Goal: Transaction & Acquisition: Book appointment/travel/reservation

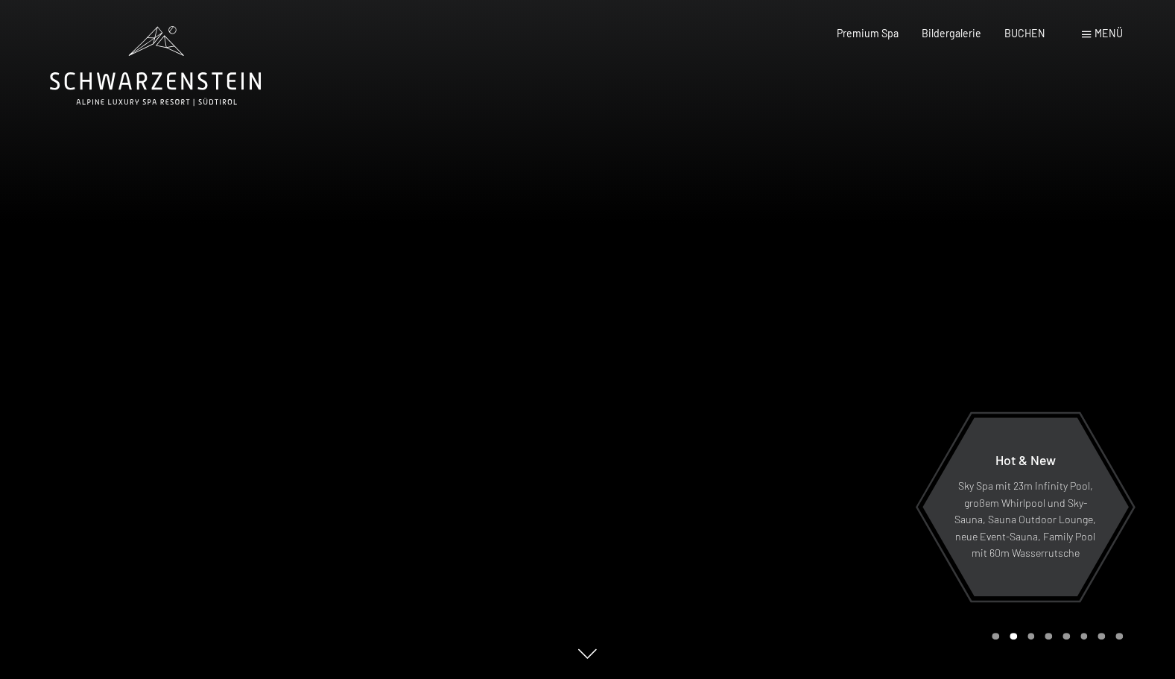
click at [1105, 39] on div "Menü" at bounding box center [1102, 33] width 41 height 15
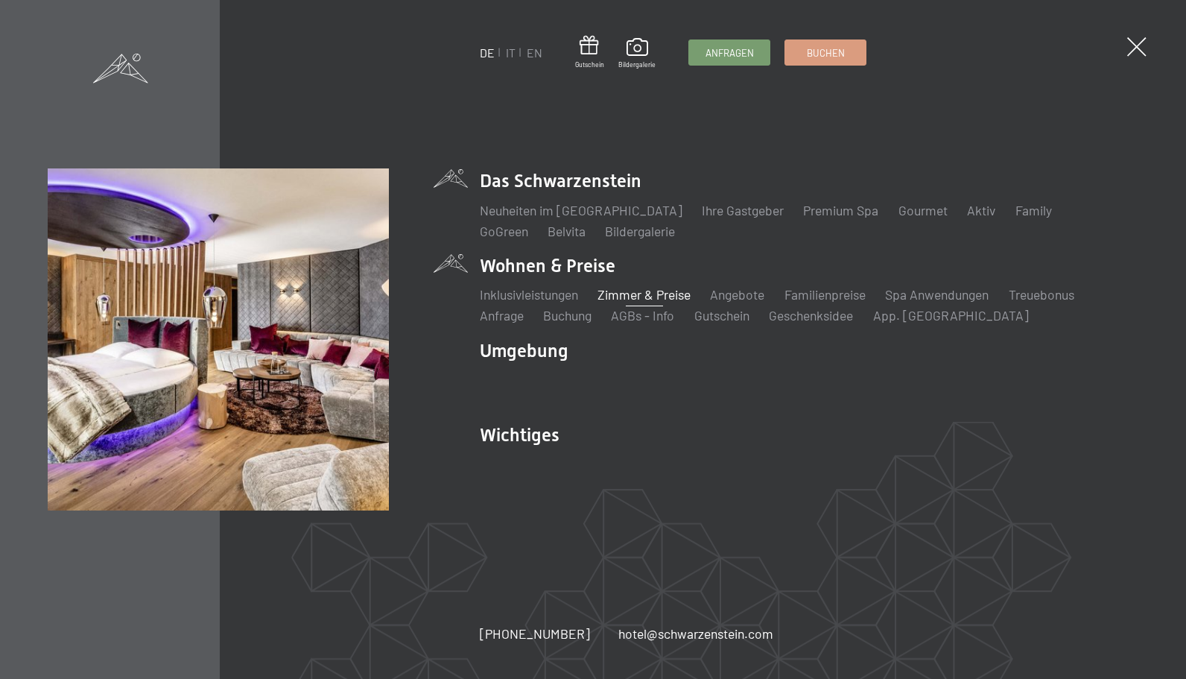
click at [638, 286] on link "Zimmer & Preise" at bounding box center [644, 294] width 93 height 16
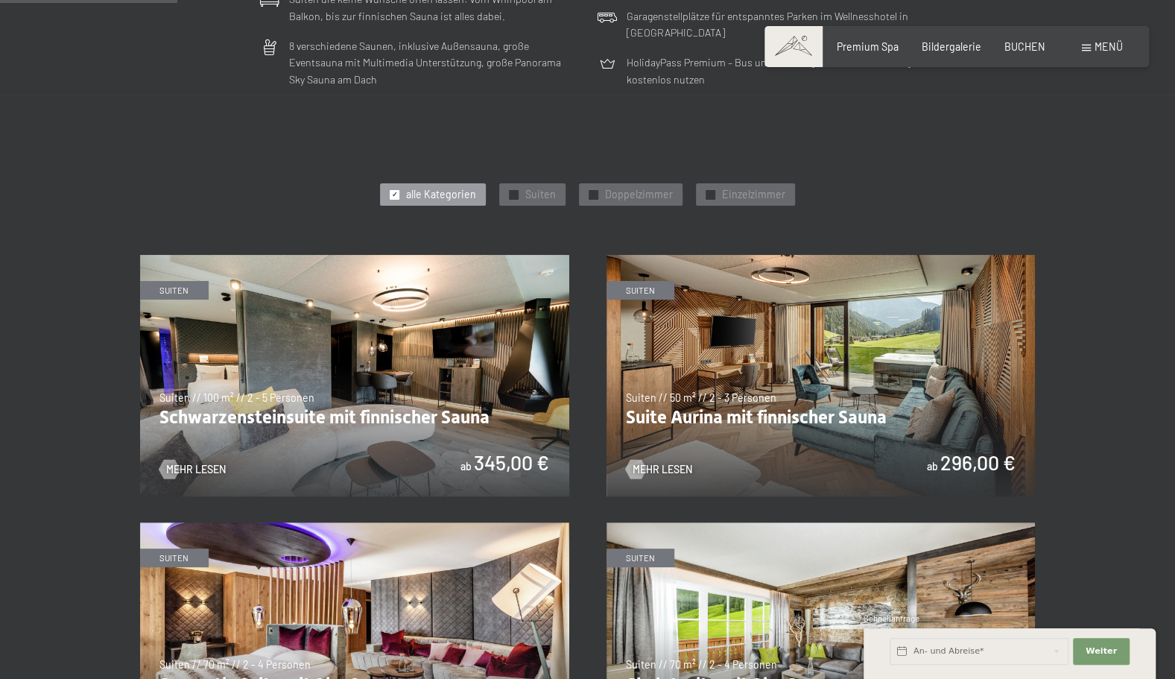
scroll to position [615, 0]
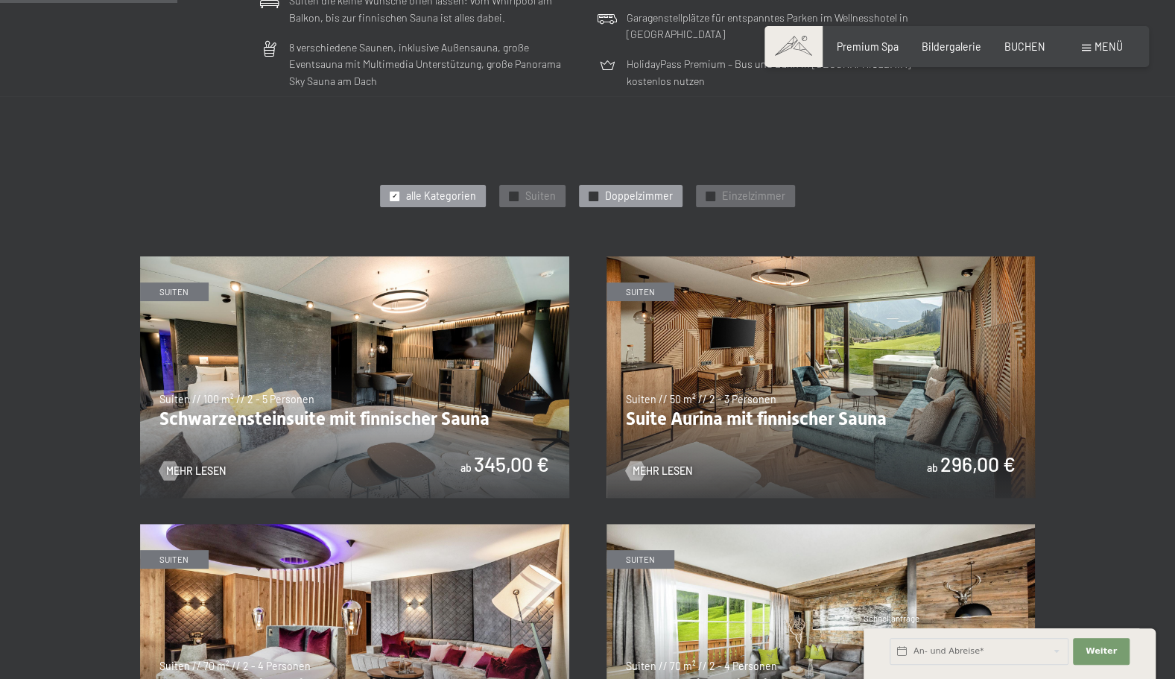
click at [631, 196] on span "Doppelzimmer" at bounding box center [639, 196] width 68 height 15
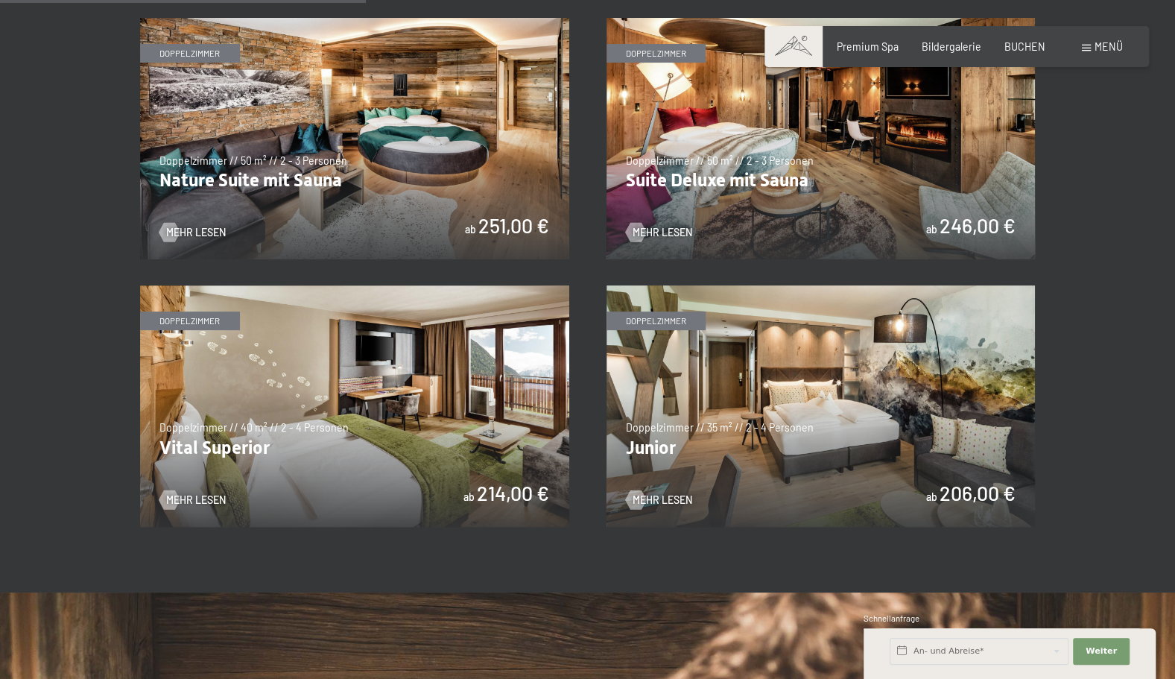
scroll to position [855, 0]
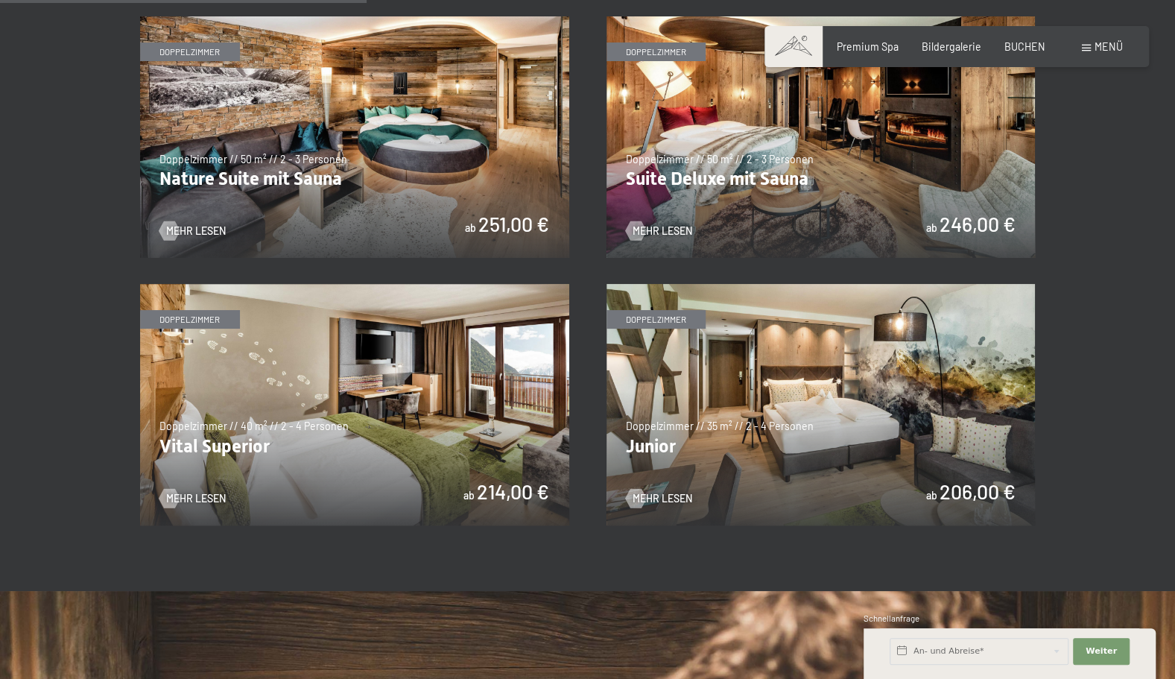
click at [450, 401] on img at bounding box center [354, 404] width 429 height 241
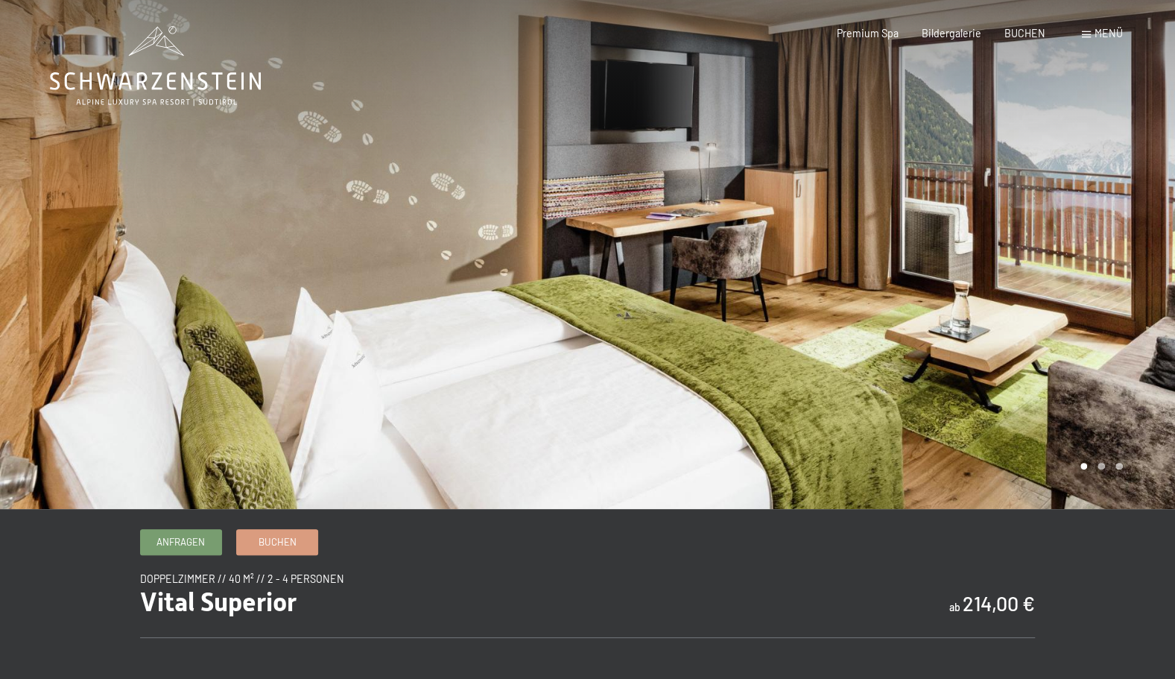
click at [1001, 284] on div at bounding box center [882, 254] width 588 height 509
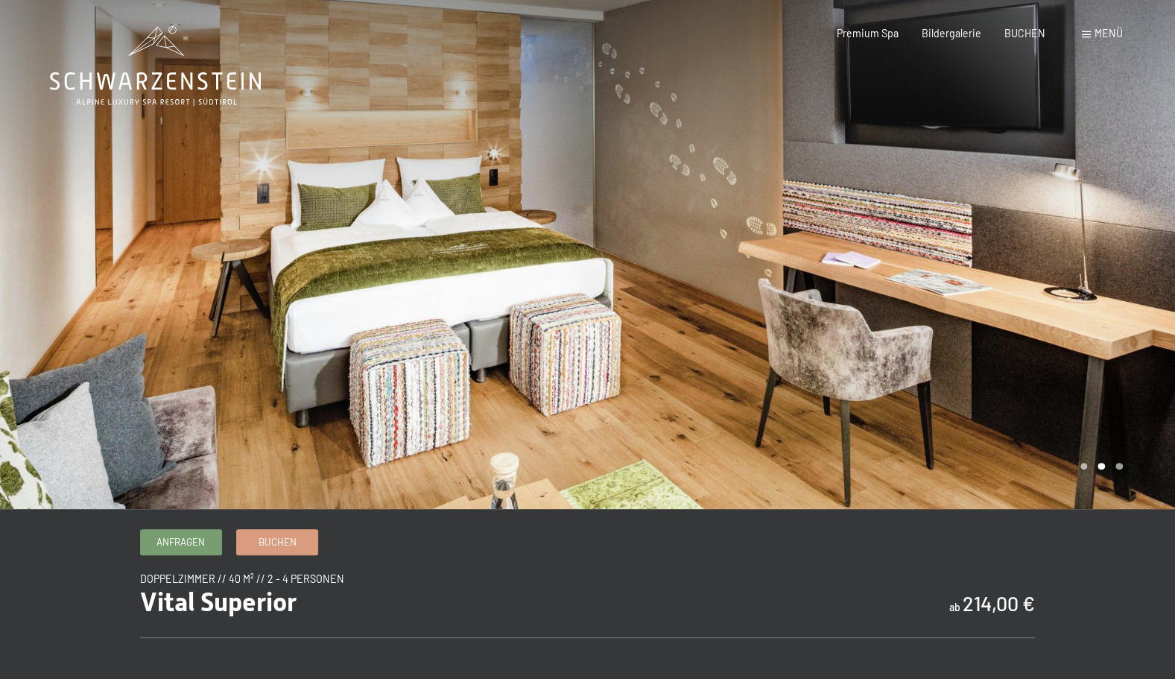
click at [1001, 284] on div at bounding box center [882, 254] width 588 height 509
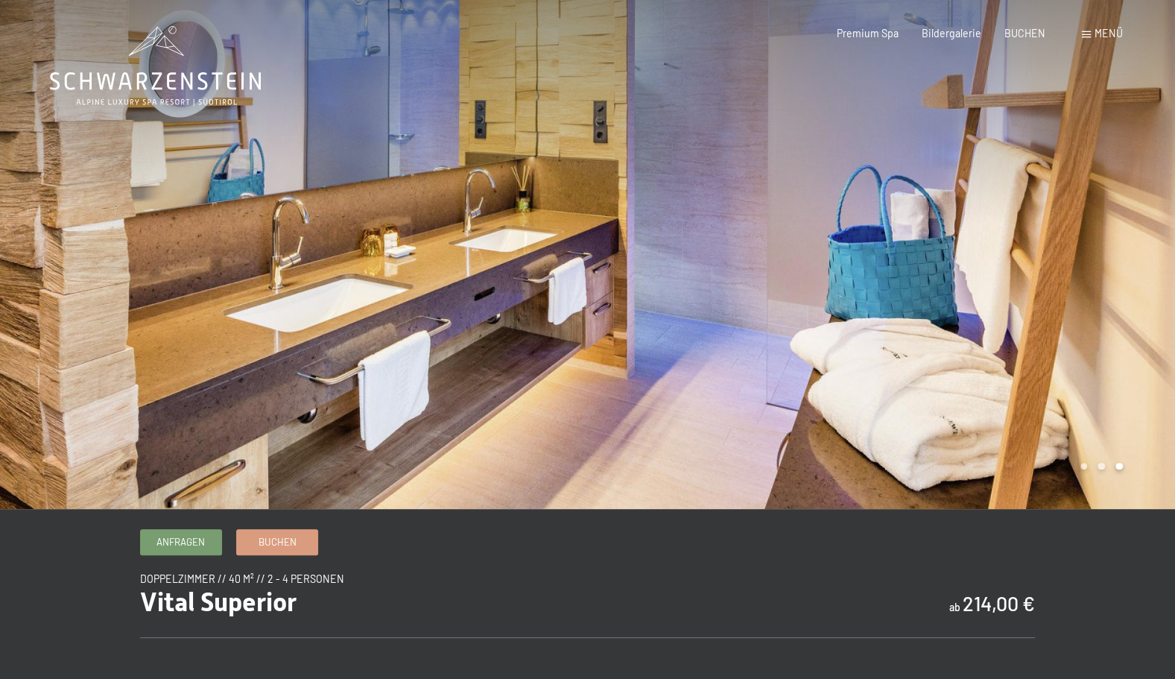
click at [1001, 284] on div at bounding box center [882, 254] width 588 height 509
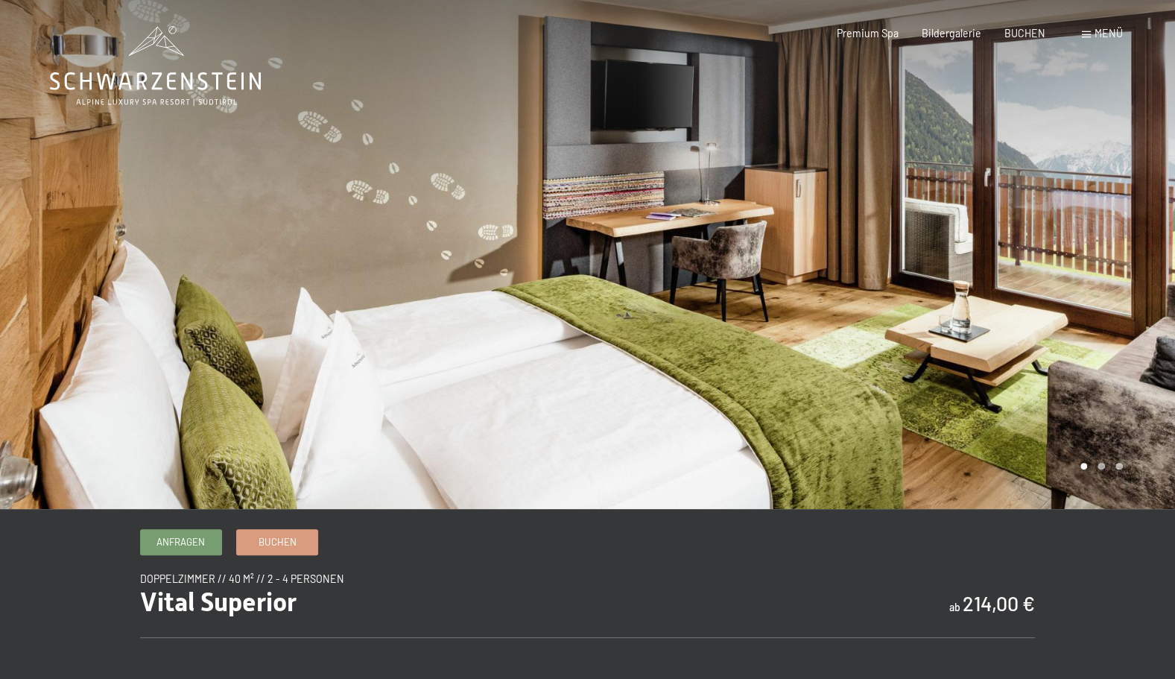
click at [1001, 284] on div at bounding box center [882, 254] width 588 height 509
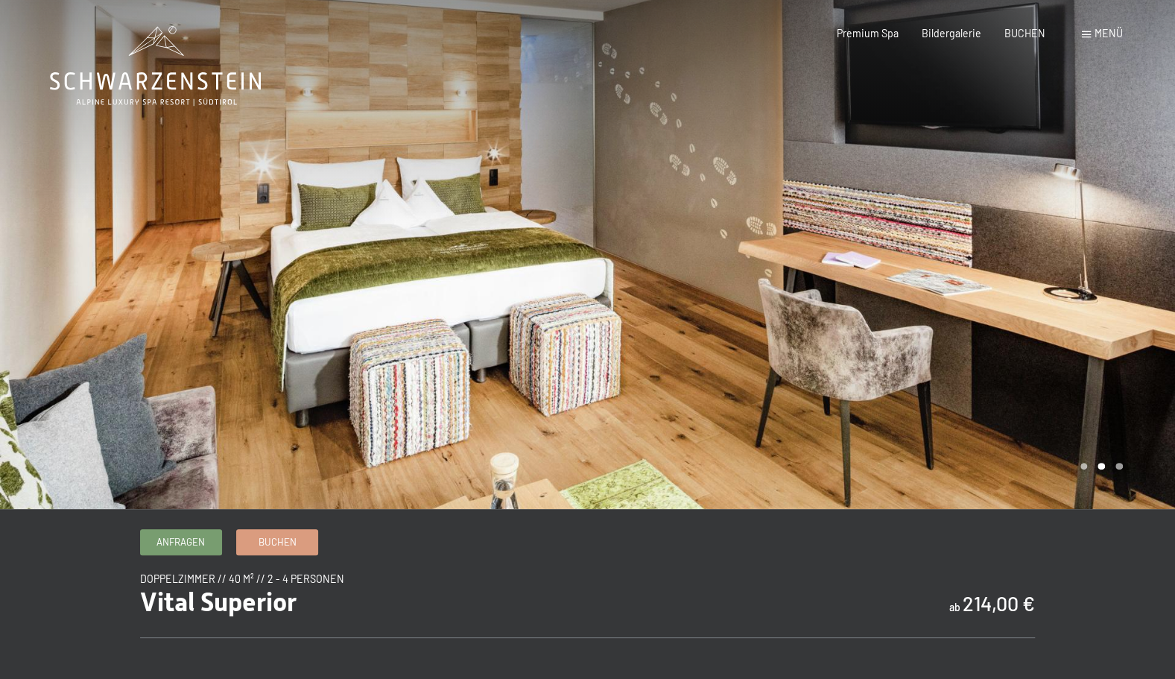
click at [1001, 284] on div at bounding box center [882, 254] width 588 height 509
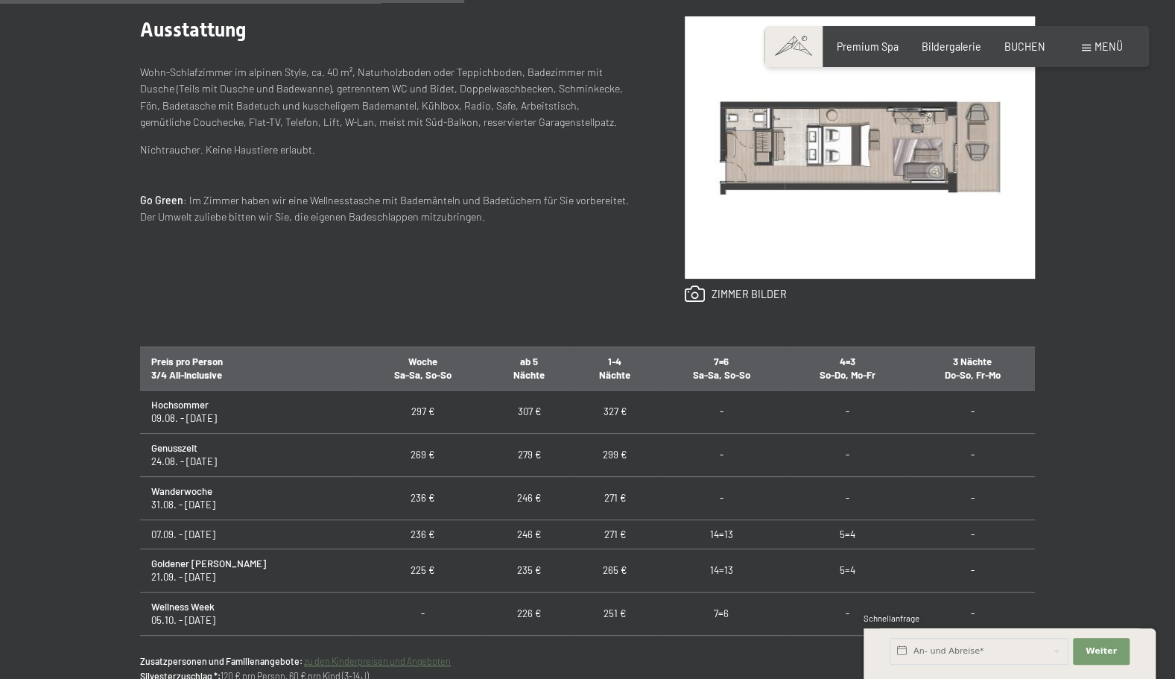
scroll to position [665, 0]
drag, startPoint x: 584, startPoint y: 452, endPoint x: 547, endPoint y: 452, distance: 37.3
click at [572, 452] on td "299 €" at bounding box center [615, 453] width 86 height 43
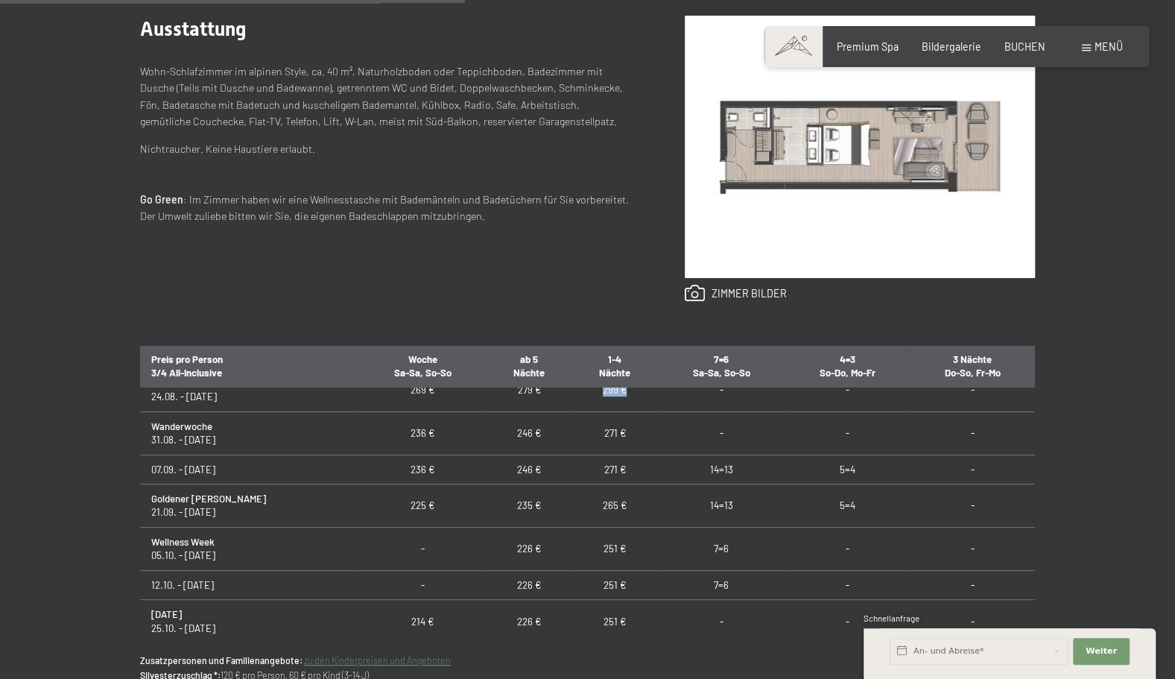
scroll to position [65, 0]
click at [1048, 412] on div "Anfragen Buchen Doppelzimmer // 40 m² // 2 - 4 Personen Vital Superior ab 214,0…" at bounding box center [587, 307] width 993 height 886
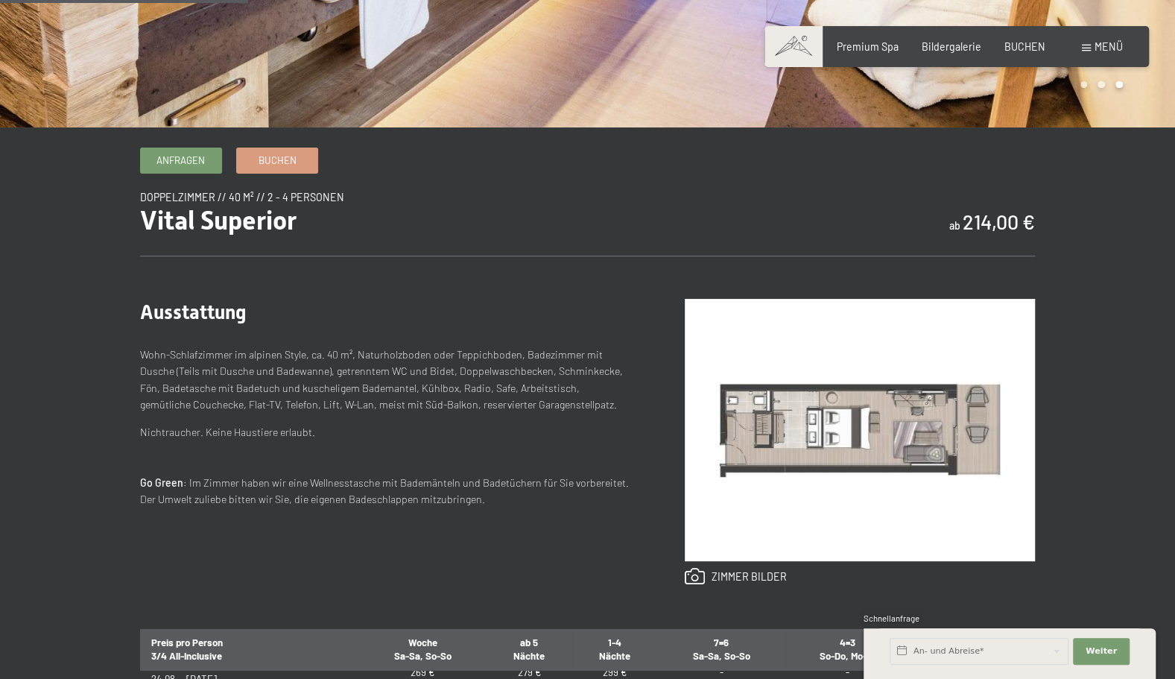
scroll to position [0, 0]
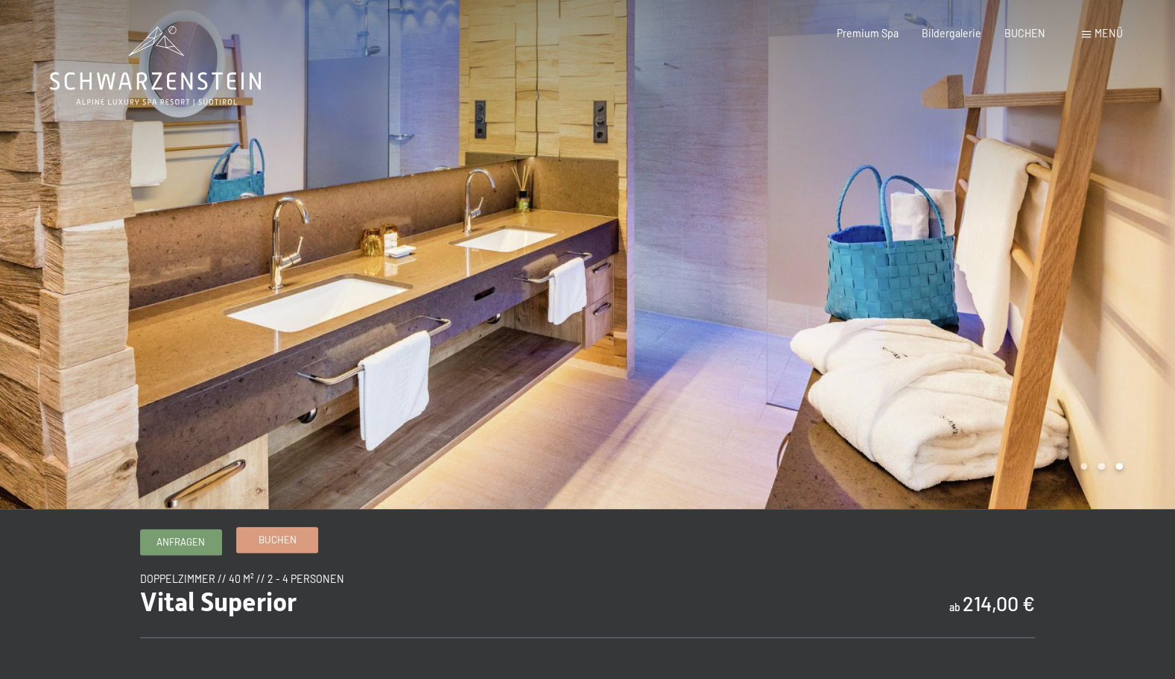
click at [285, 543] on span "Buchen" at bounding box center [278, 539] width 38 height 13
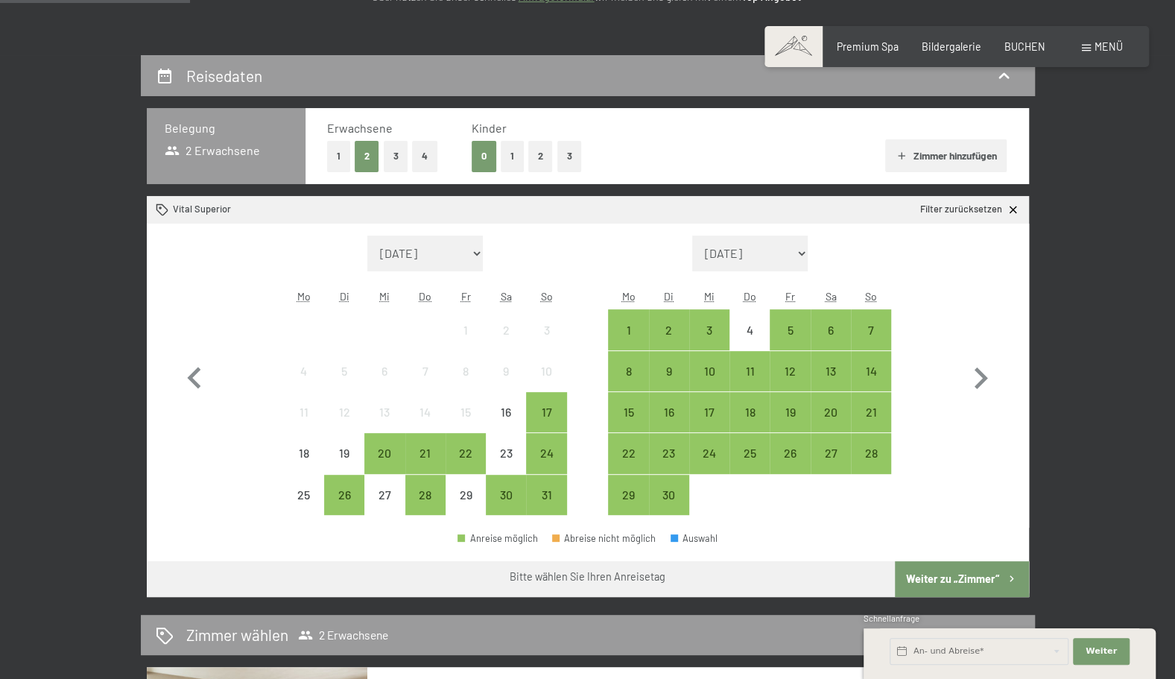
scroll to position [259, 0]
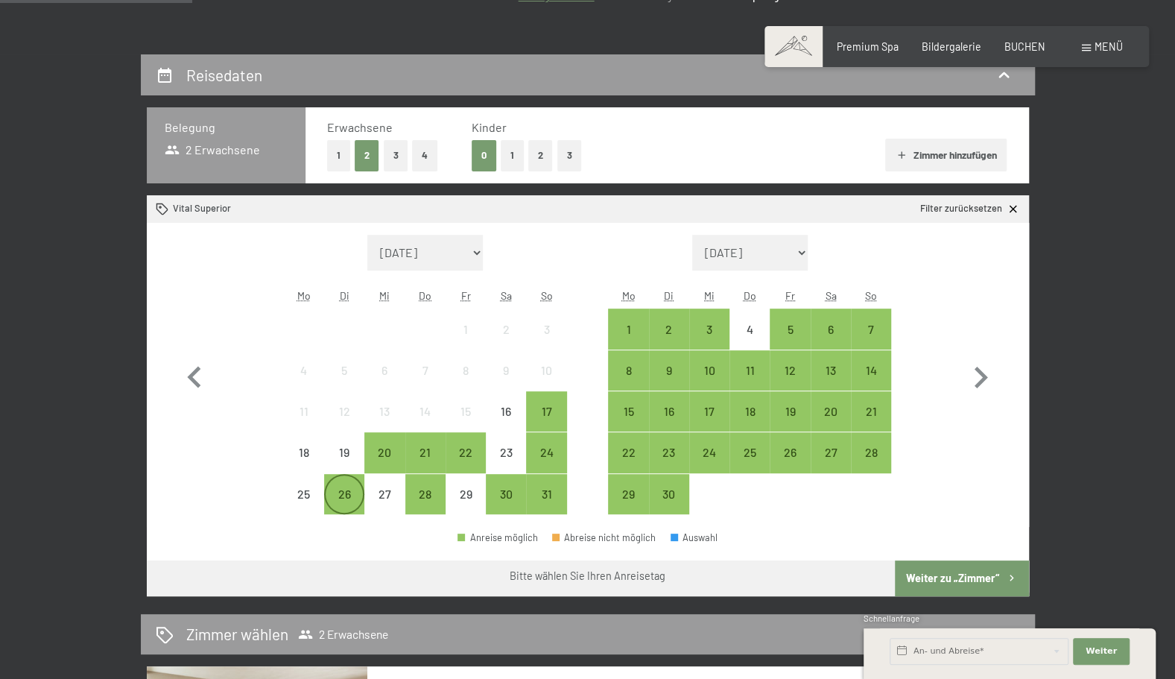
click at [346, 499] on div "26" at bounding box center [344, 506] width 37 height 37
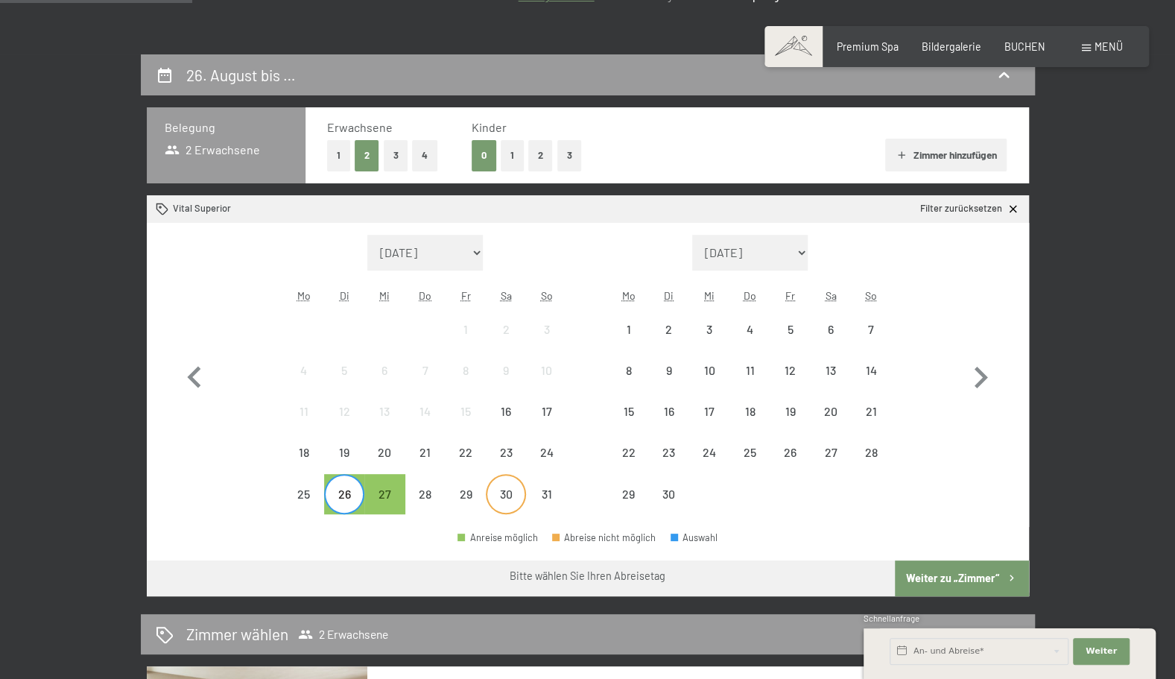
click at [499, 498] on div "30" at bounding box center [505, 506] width 37 height 37
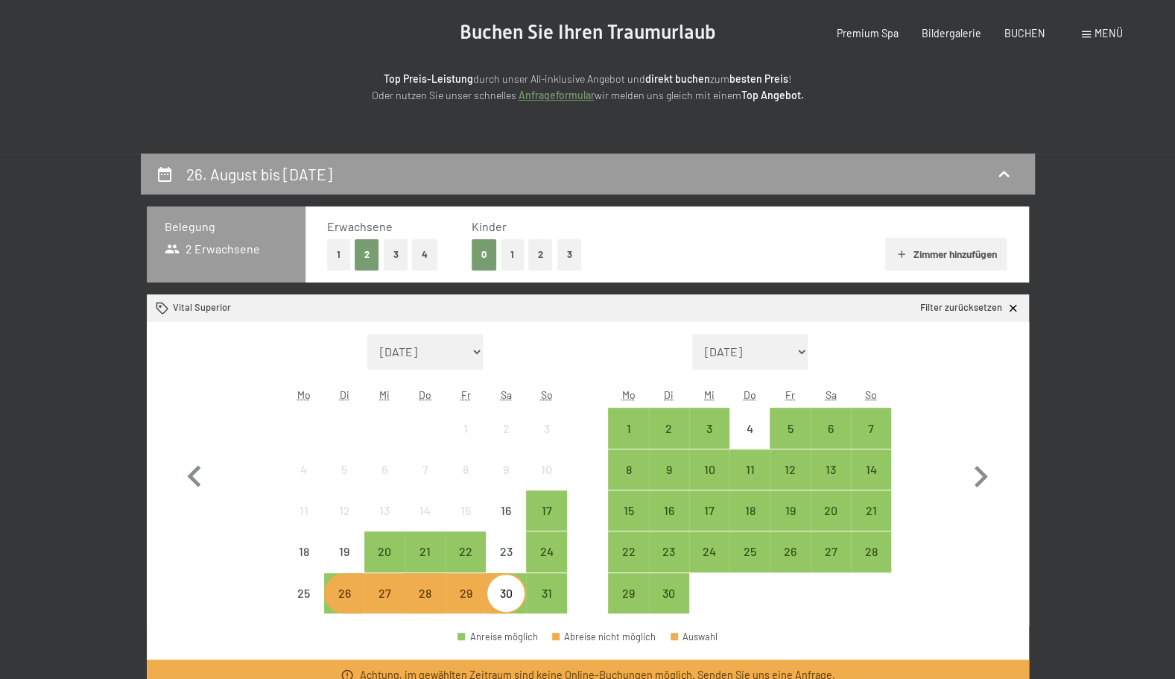
scroll to position [0, 0]
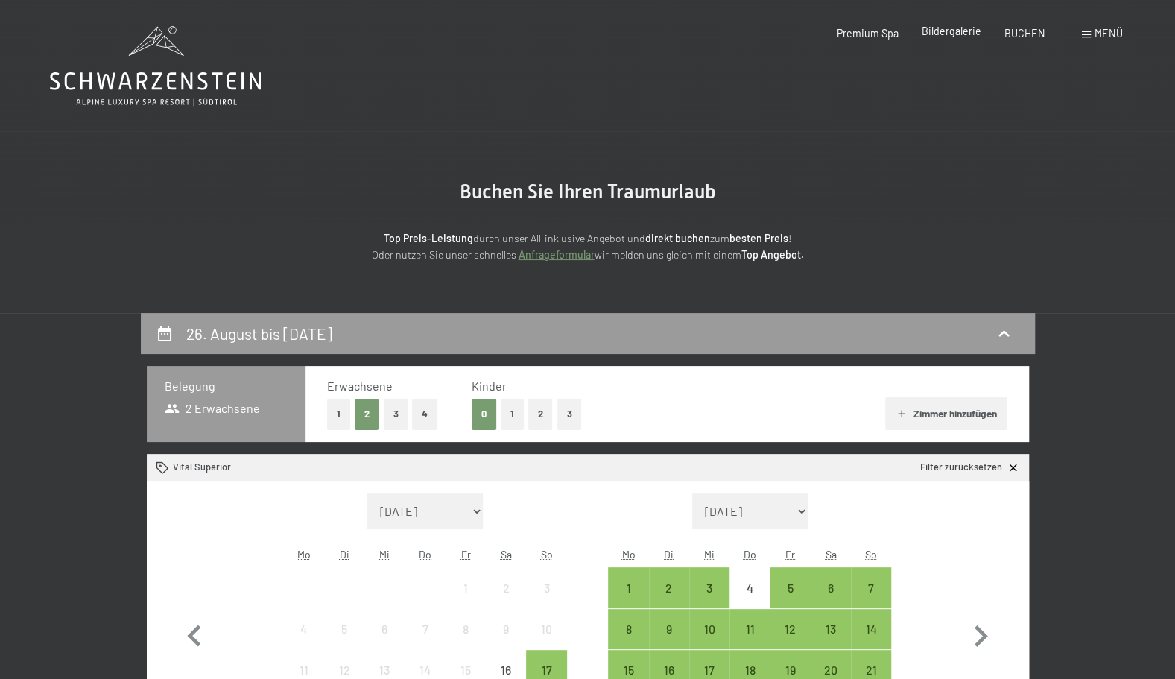
click at [962, 31] on span "Bildergalerie" at bounding box center [952, 31] width 60 height 13
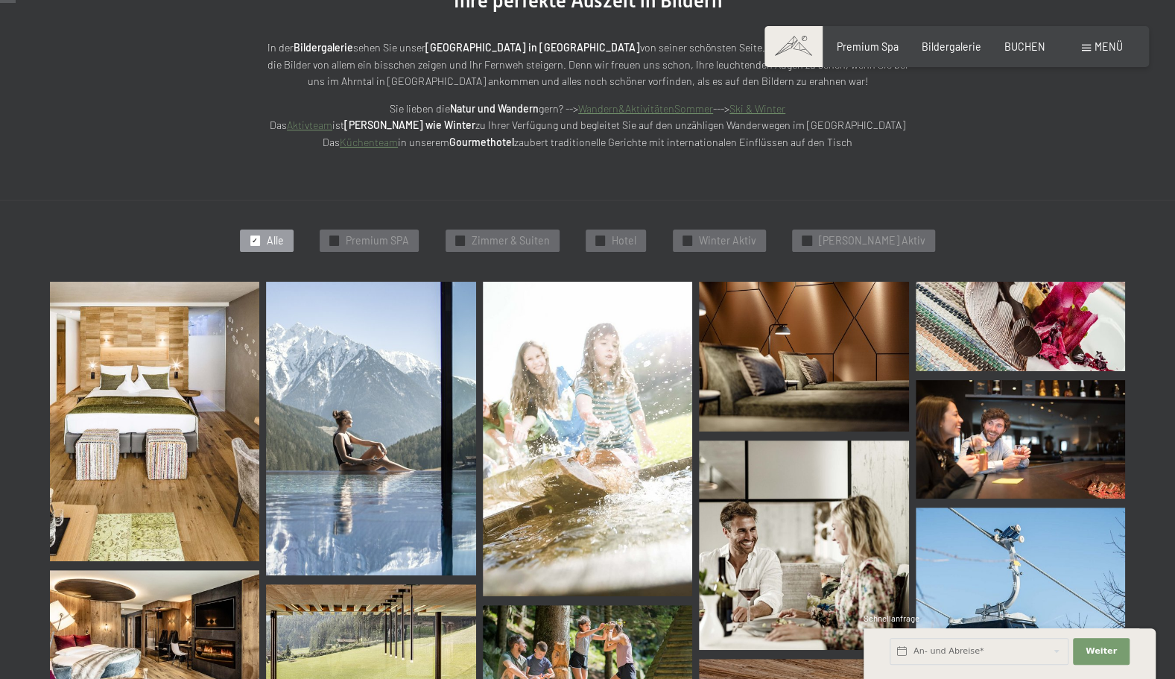
scroll to position [223, 0]
click at [854, 234] on span "[PERSON_NAME] Aktiv" at bounding box center [871, 239] width 107 height 15
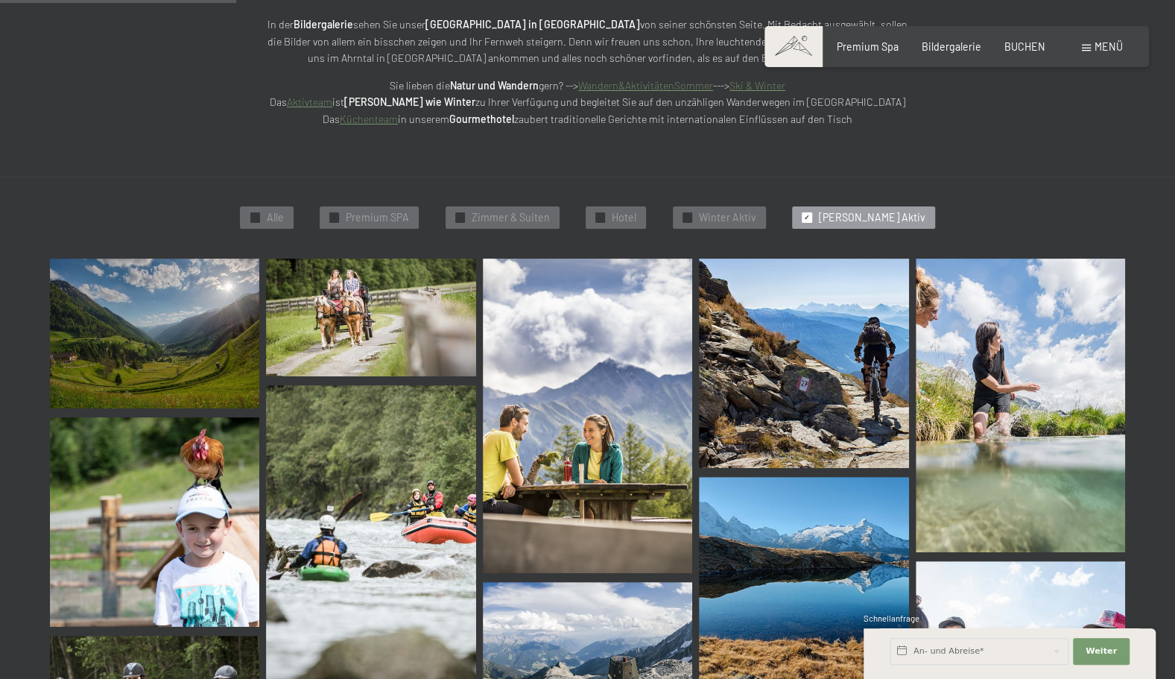
scroll to position [0, 0]
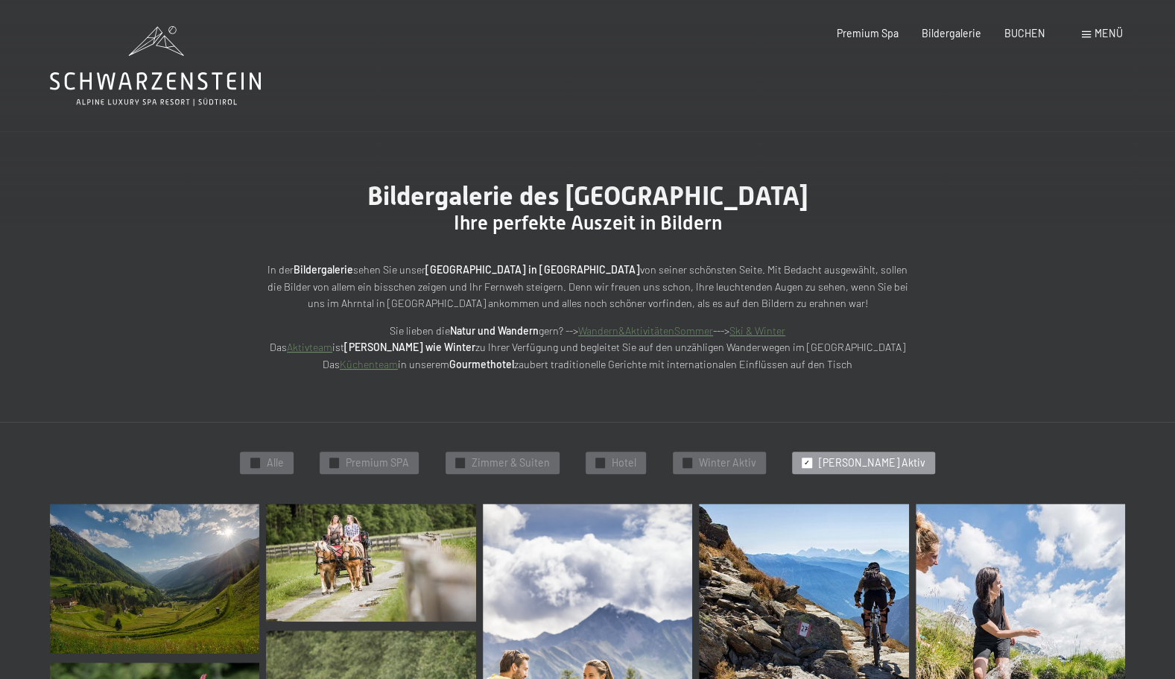
click at [115, 69] on icon at bounding box center [155, 66] width 211 height 80
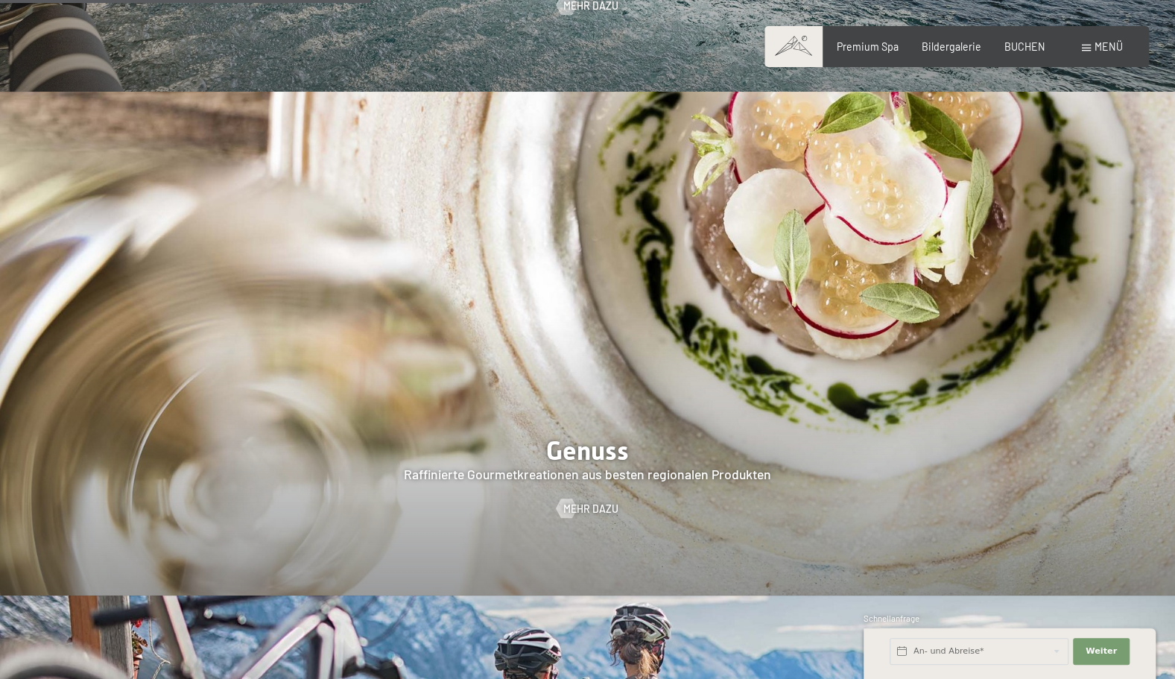
scroll to position [2262, 0]
click at [563, 376] on div at bounding box center [587, 342] width 1175 height 503
click at [583, 501] on span "Mehr dazu" at bounding box center [605, 508] width 55 height 15
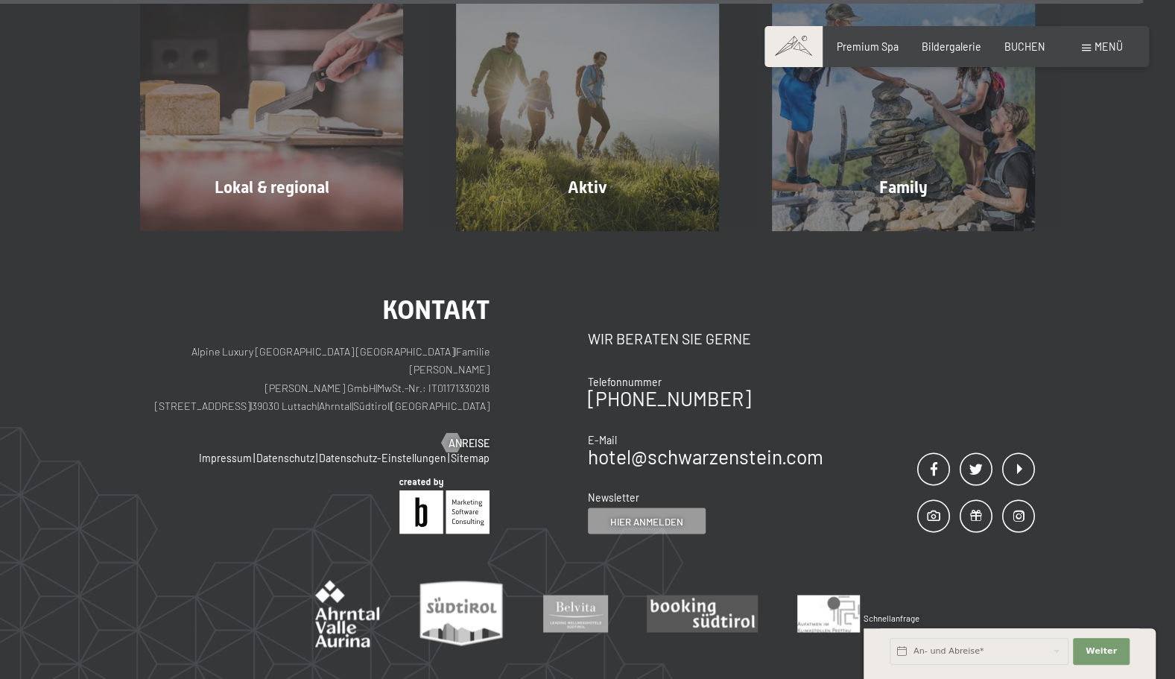
scroll to position [4848, 0]
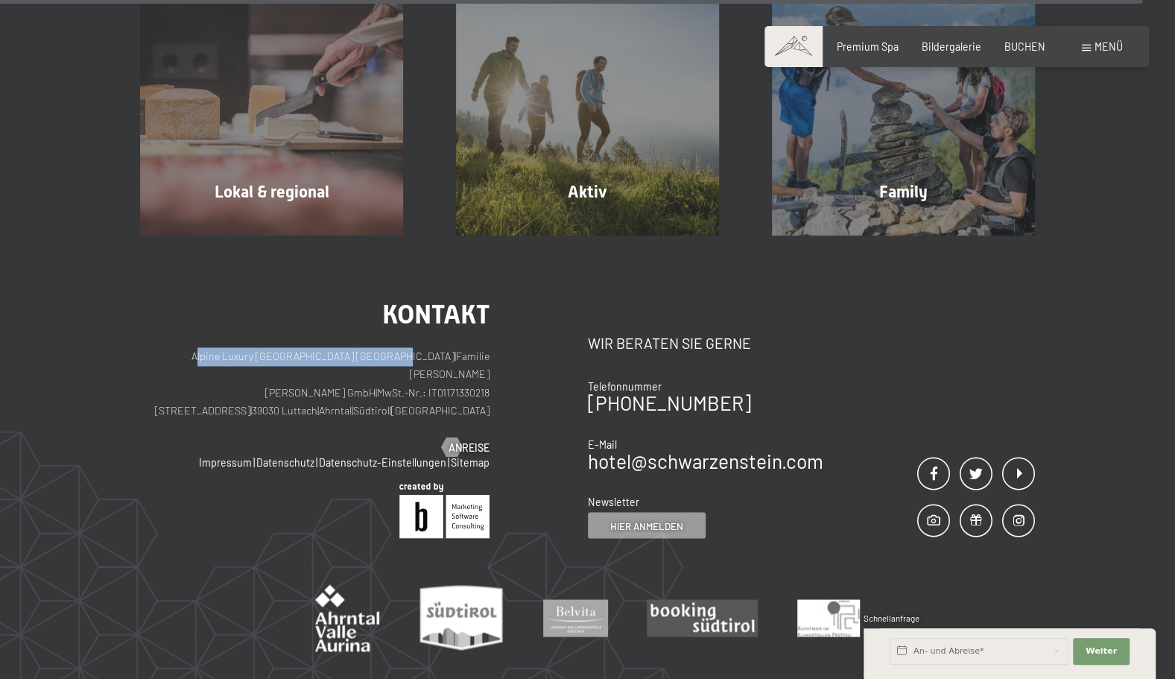
drag, startPoint x: 390, startPoint y: 326, endPoint x: 155, endPoint y: 330, distance: 235.5
click at [155, 347] on p "Alpine Luxury SPA Resort SCHWARZENSTEIN | Familie Zimmerhofer Otmar Zimmerhofer…" at bounding box center [314, 384] width 349 height 74
copy p "Alpine Luxury [GEOGRAPHIC_DATA] [GEOGRAPHIC_DATA]"
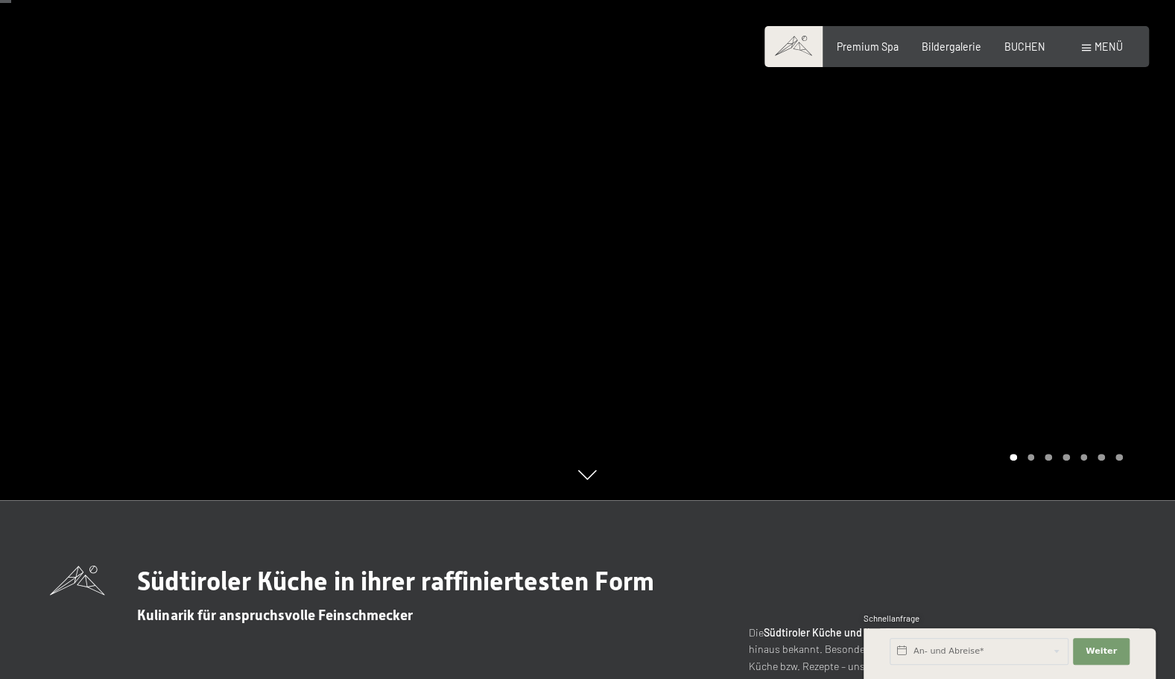
scroll to position [0, 0]
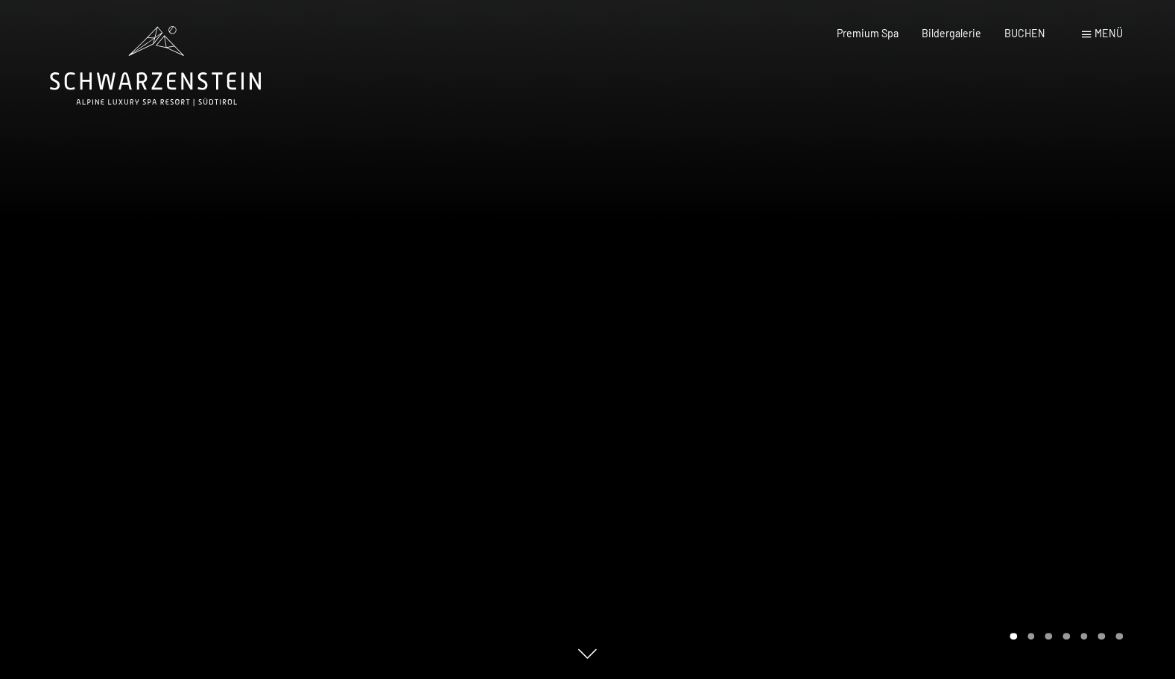
drag, startPoint x: 208, startPoint y: 84, endPoint x: 100, endPoint y: 69, distance: 109.2
click at [100, 69] on icon at bounding box center [155, 66] width 211 height 80
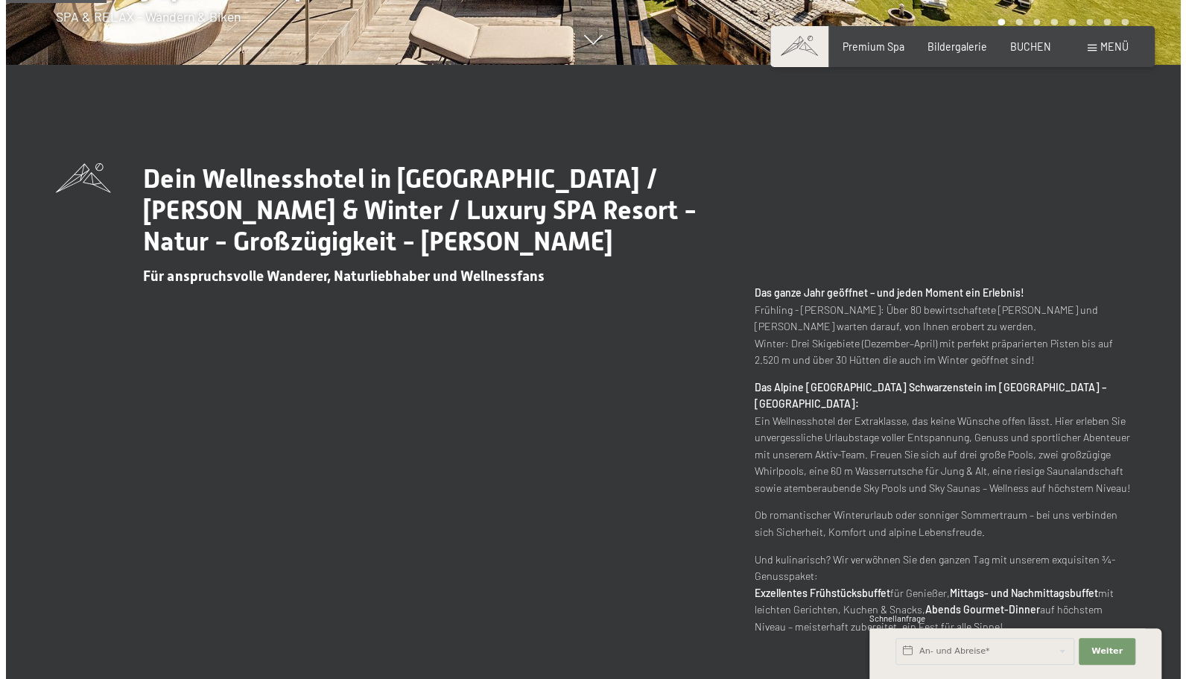
scroll to position [616, 0]
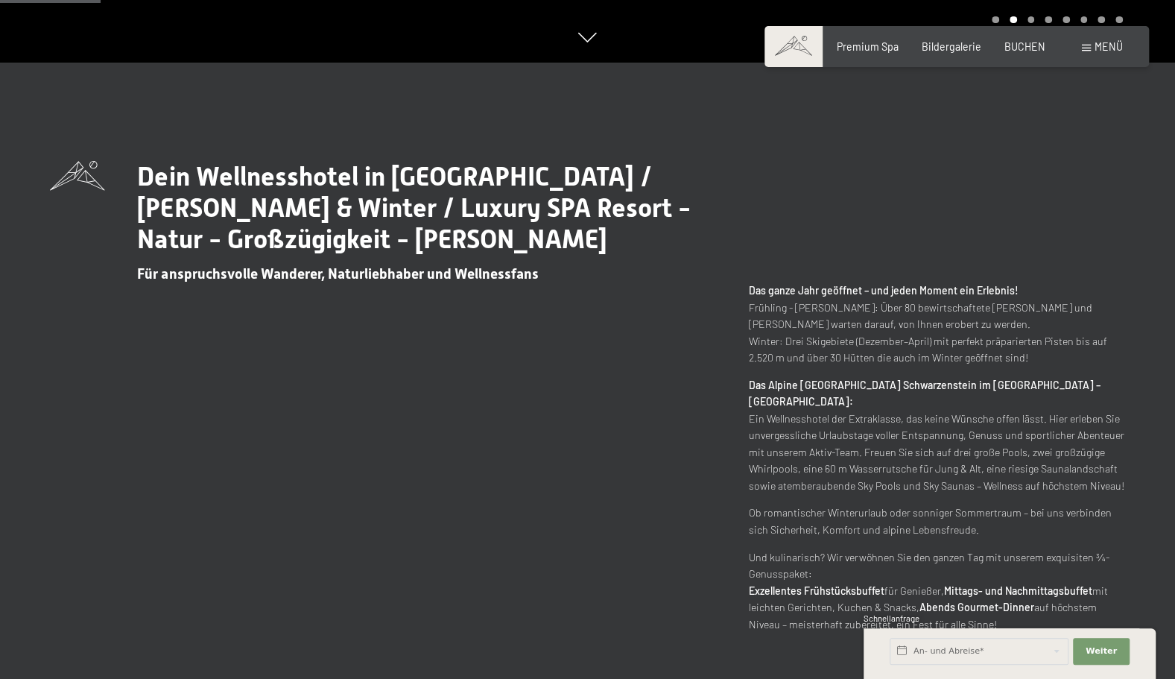
click at [1084, 48] on span at bounding box center [1086, 48] width 9 height 7
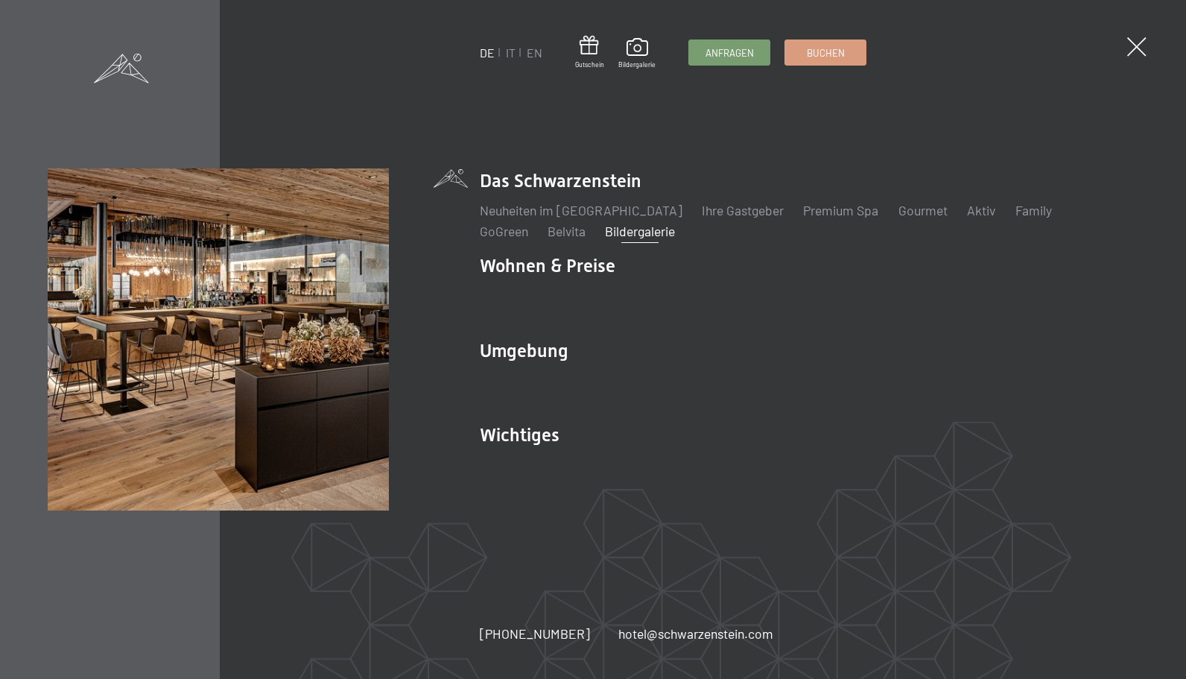
click at [605, 234] on link "Bildergalerie" at bounding box center [640, 231] width 70 height 16
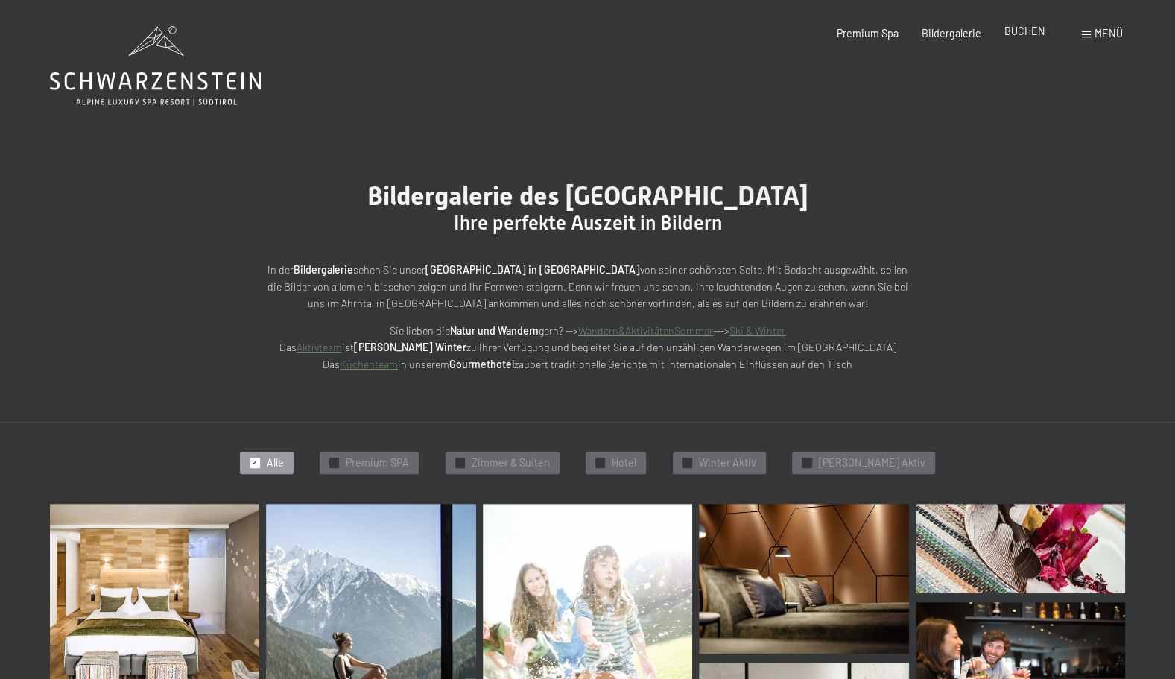
click at [1038, 31] on span "BUCHEN" at bounding box center [1024, 31] width 41 height 13
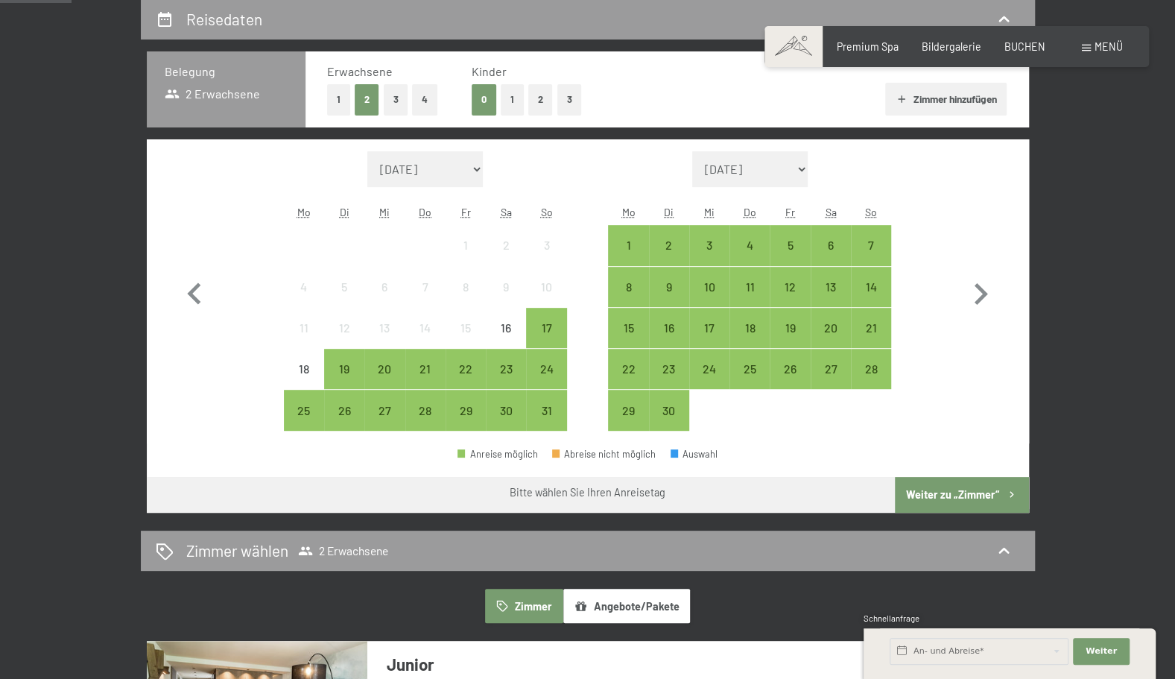
scroll to position [327, 0]
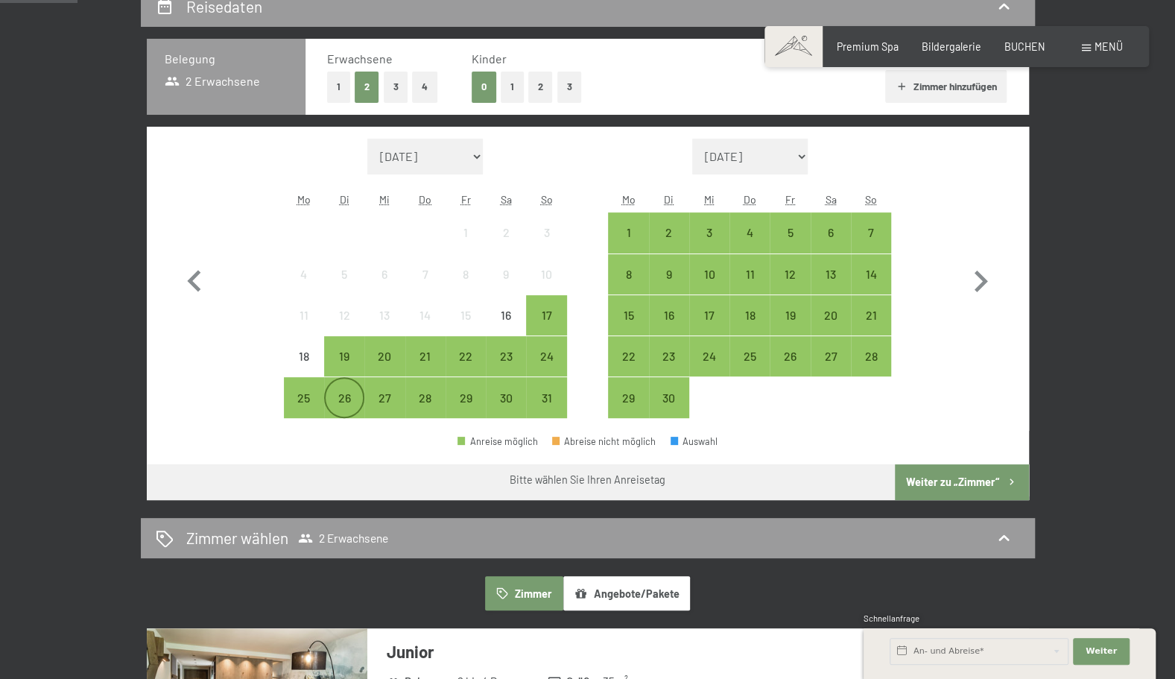
click at [355, 401] on div "26" at bounding box center [344, 410] width 37 height 37
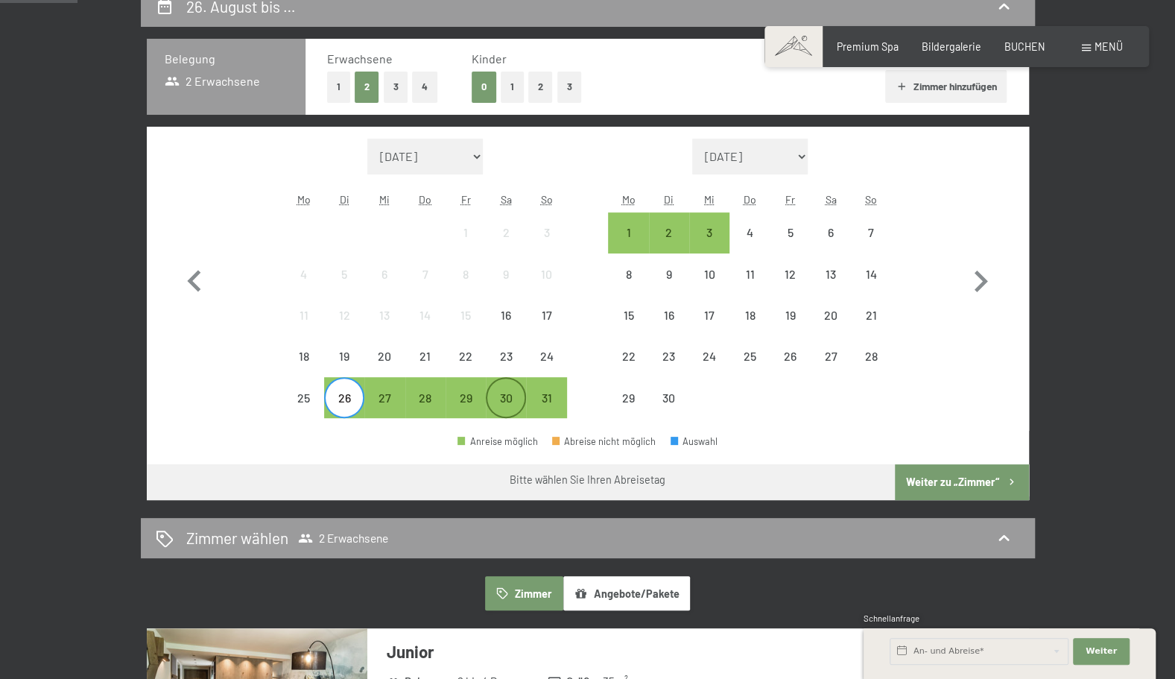
click at [504, 396] on div "30" at bounding box center [505, 410] width 37 height 37
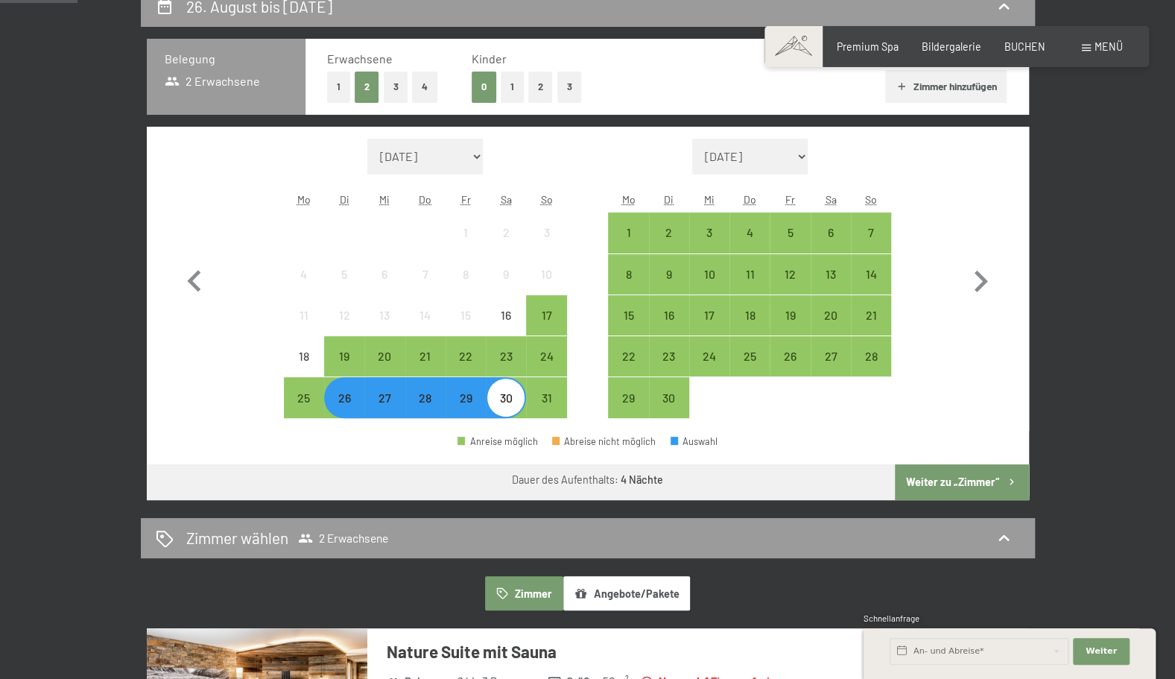
click at [937, 487] on button "Weiter zu „Zimmer“" at bounding box center [961, 482] width 133 height 36
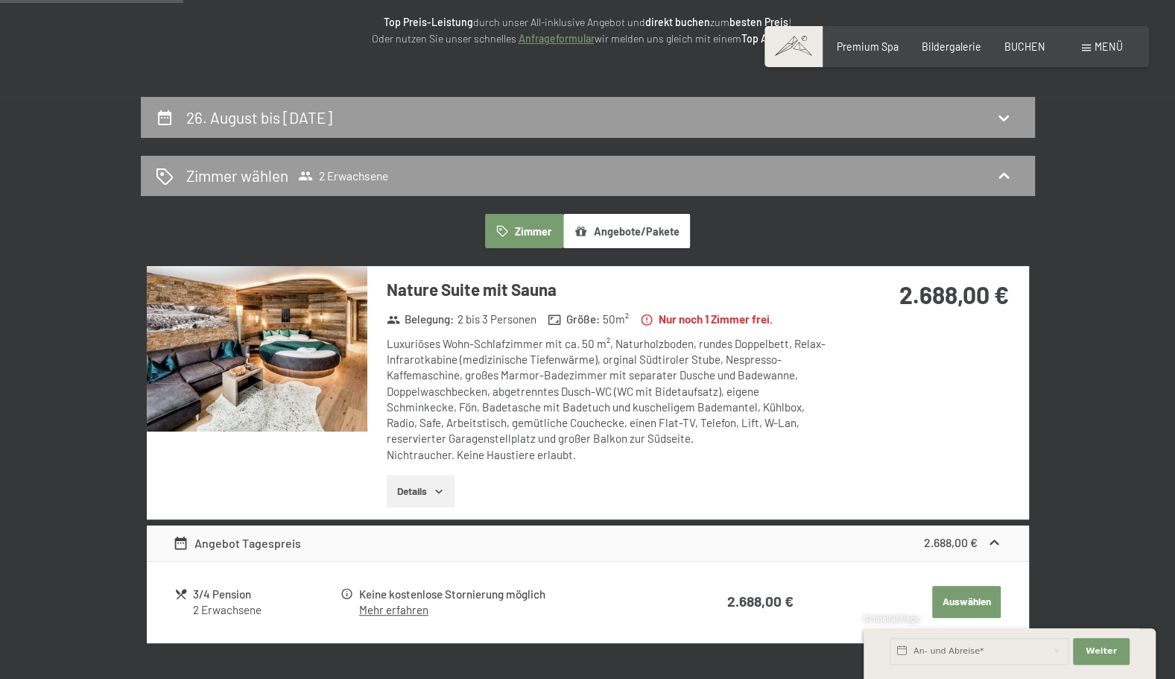
scroll to position [215, 0]
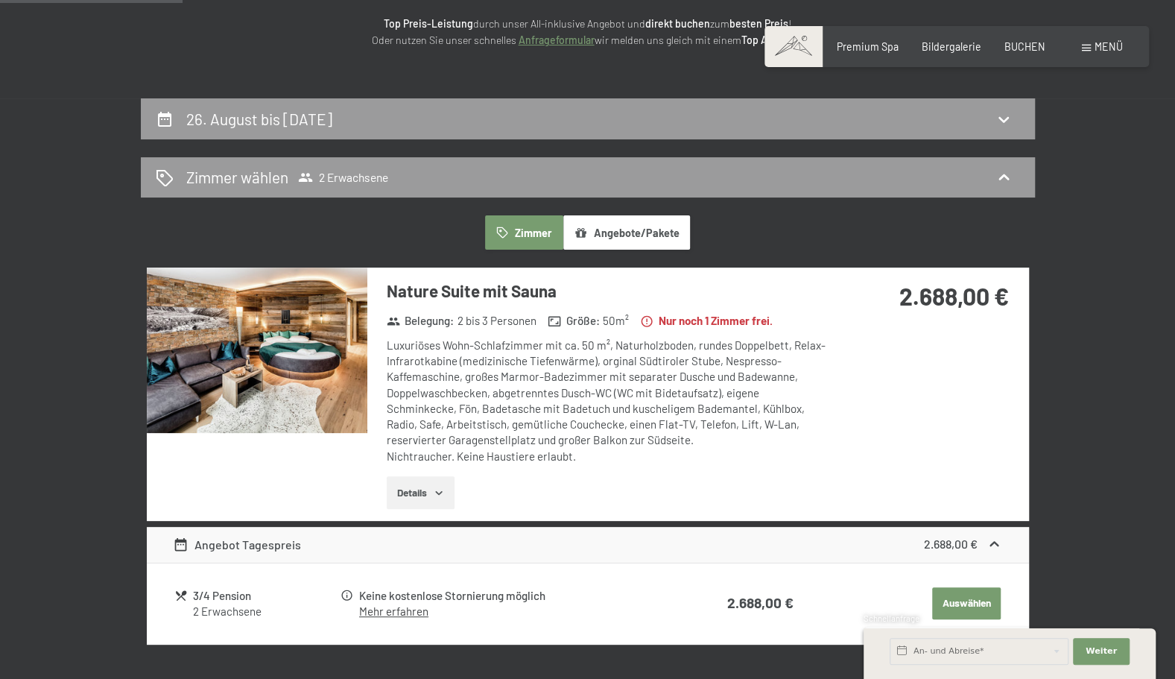
click at [434, 496] on icon "button" at bounding box center [439, 493] width 12 height 12
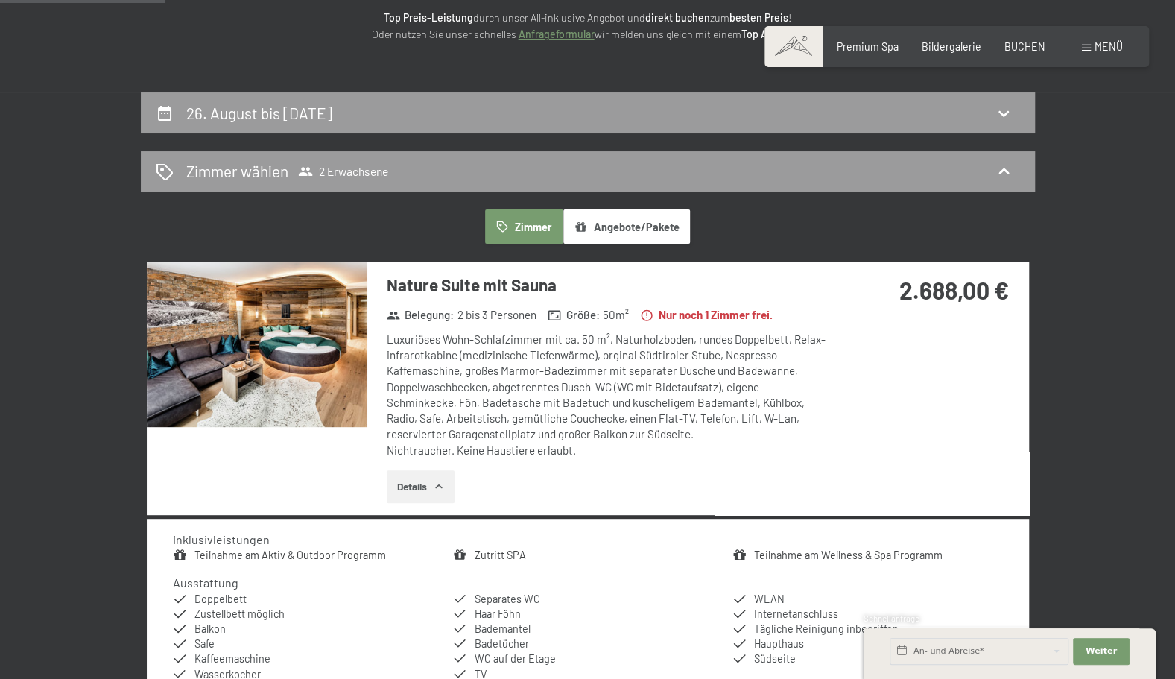
scroll to position [221, 0]
click at [401, 116] on div "26. August bis 30. August 2025" at bounding box center [588, 113] width 864 height 22
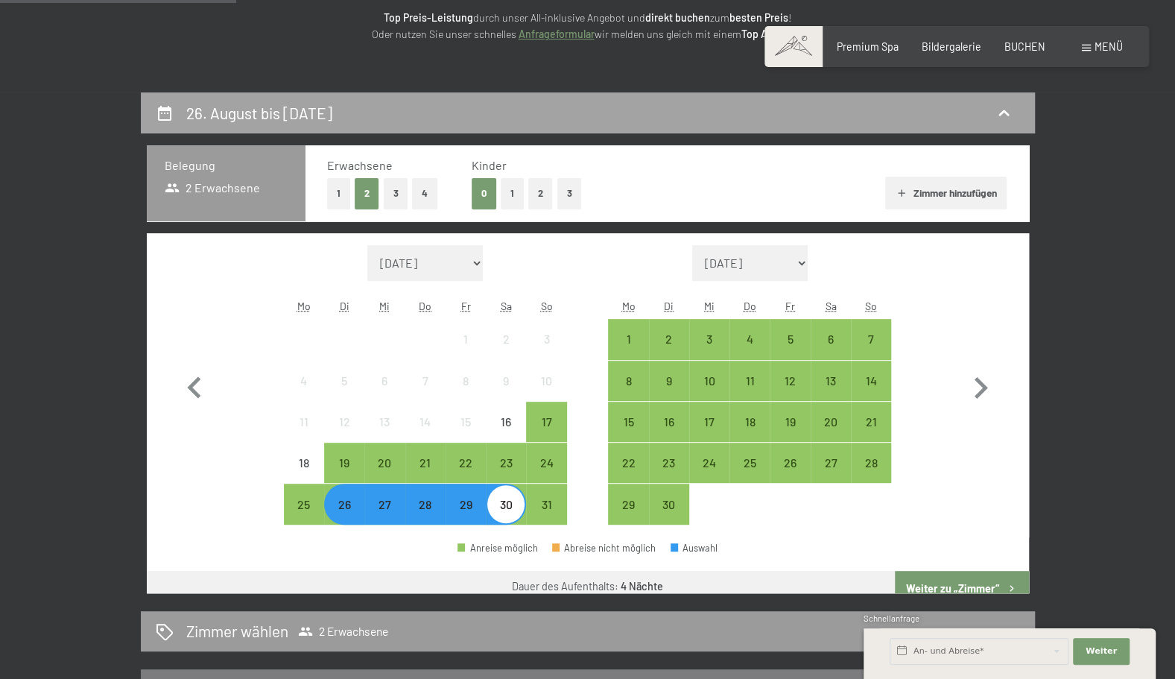
scroll to position [313, 0]
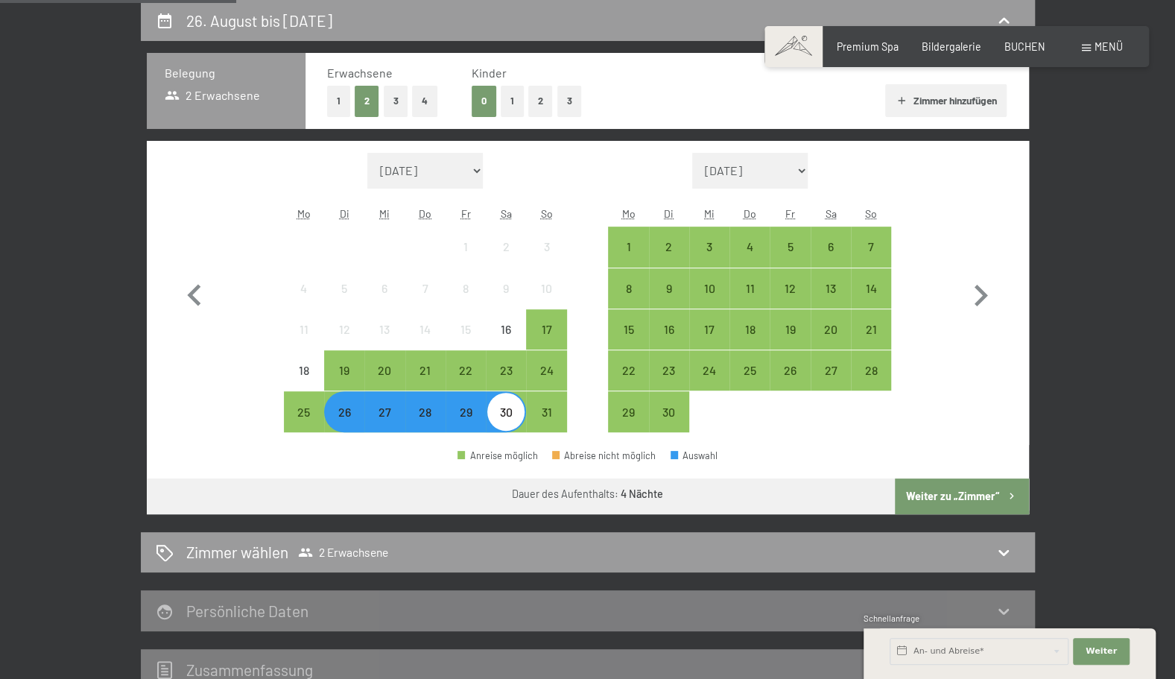
click at [379, 419] on div "27" at bounding box center [384, 424] width 37 height 37
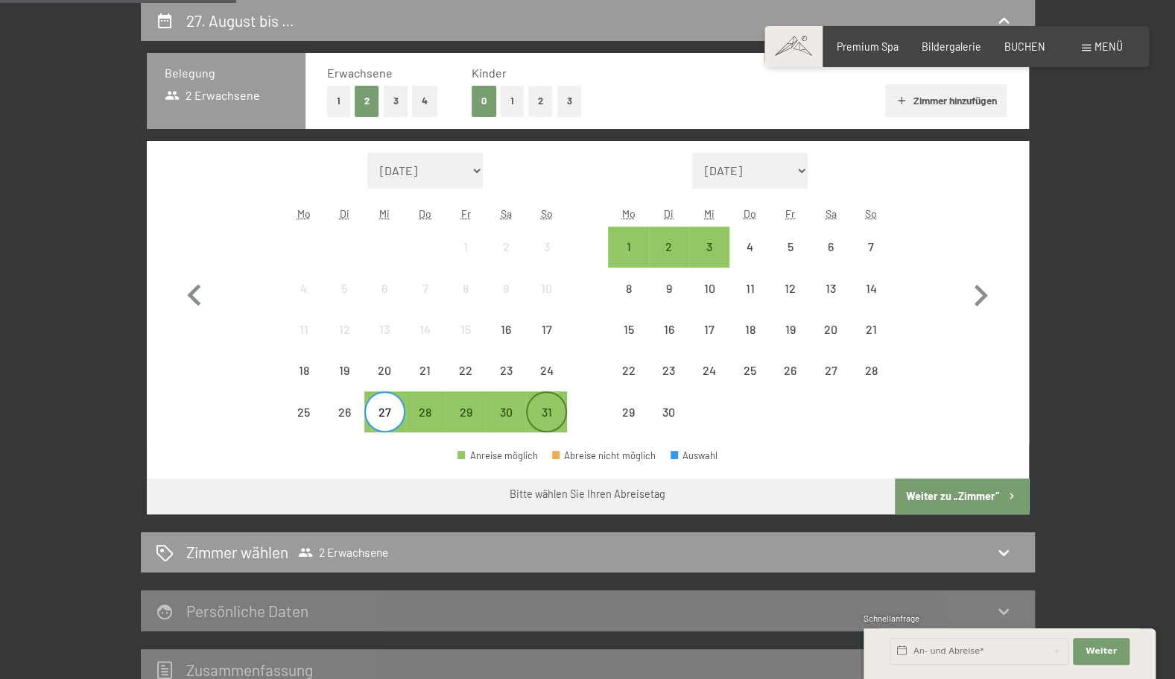
click at [561, 413] on div "31" at bounding box center [546, 424] width 37 height 37
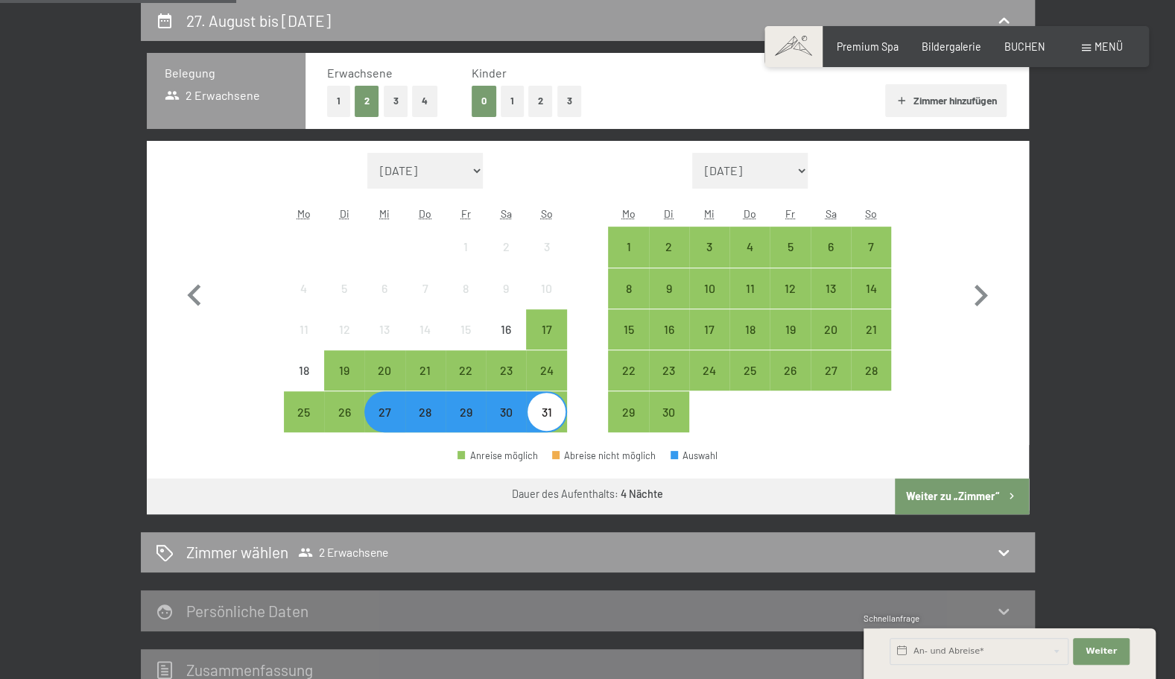
click at [949, 501] on button "Weiter zu „Zimmer“" at bounding box center [961, 496] width 133 height 36
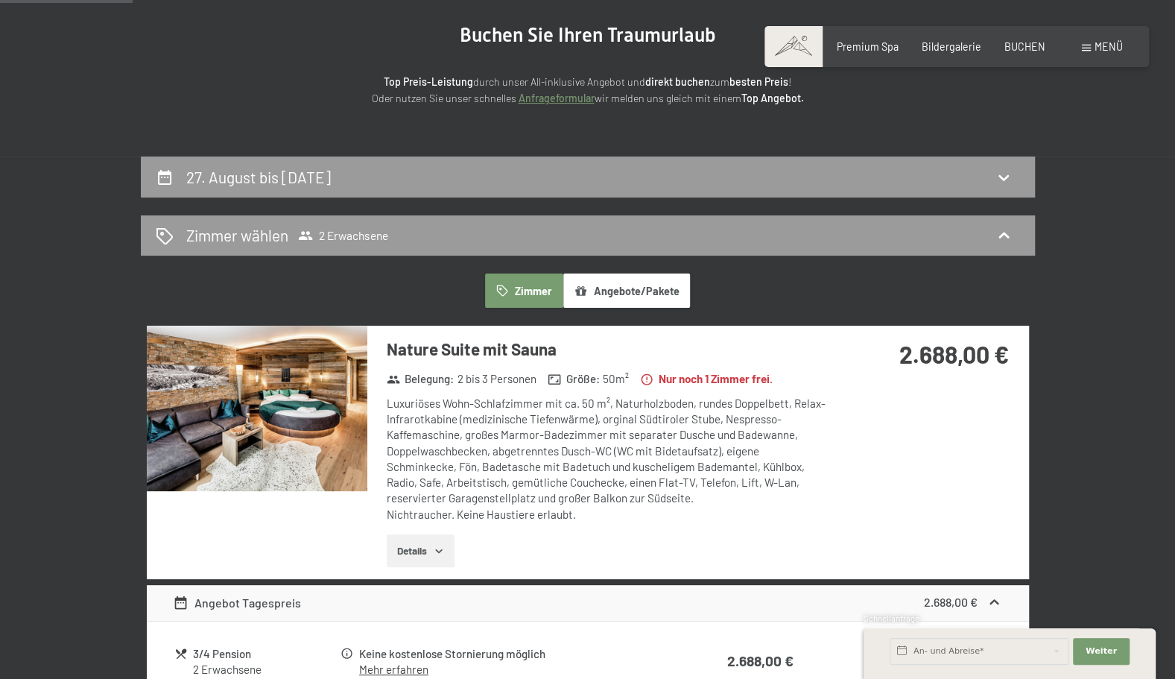
scroll to position [156, 0]
click at [820, 255] on div "Zimmer wählen 2 Erwachsene" at bounding box center [588, 235] width 894 height 41
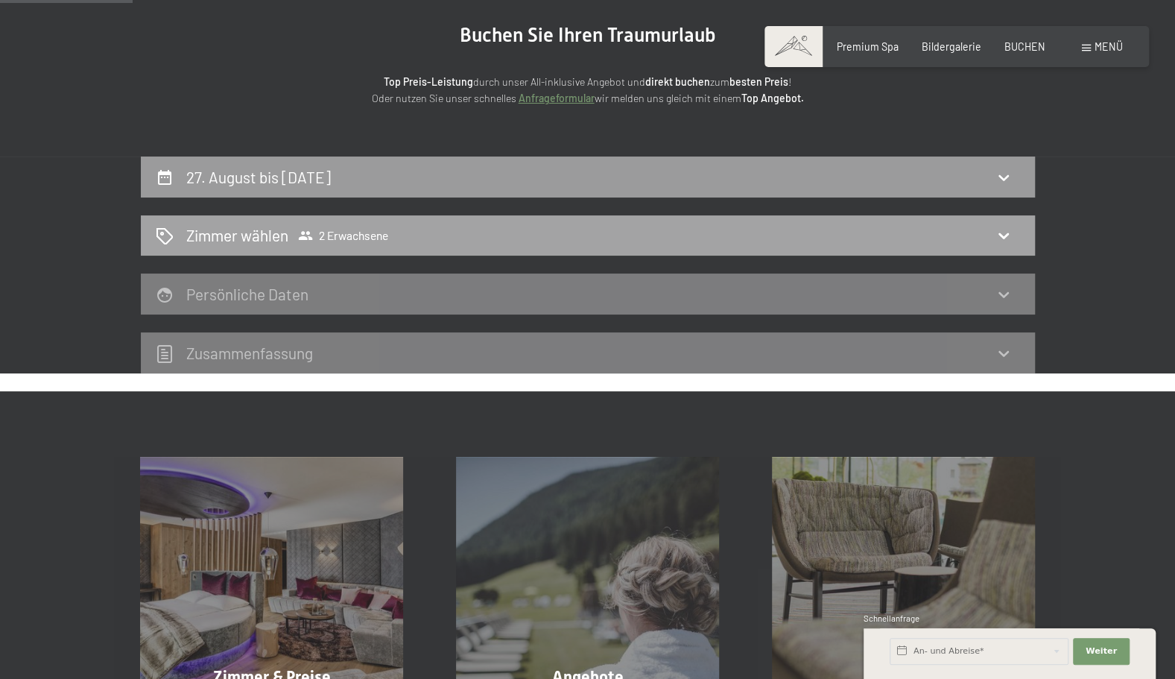
click at [586, 242] on div "Zimmer wählen 2 Erwachsene" at bounding box center [588, 235] width 864 height 22
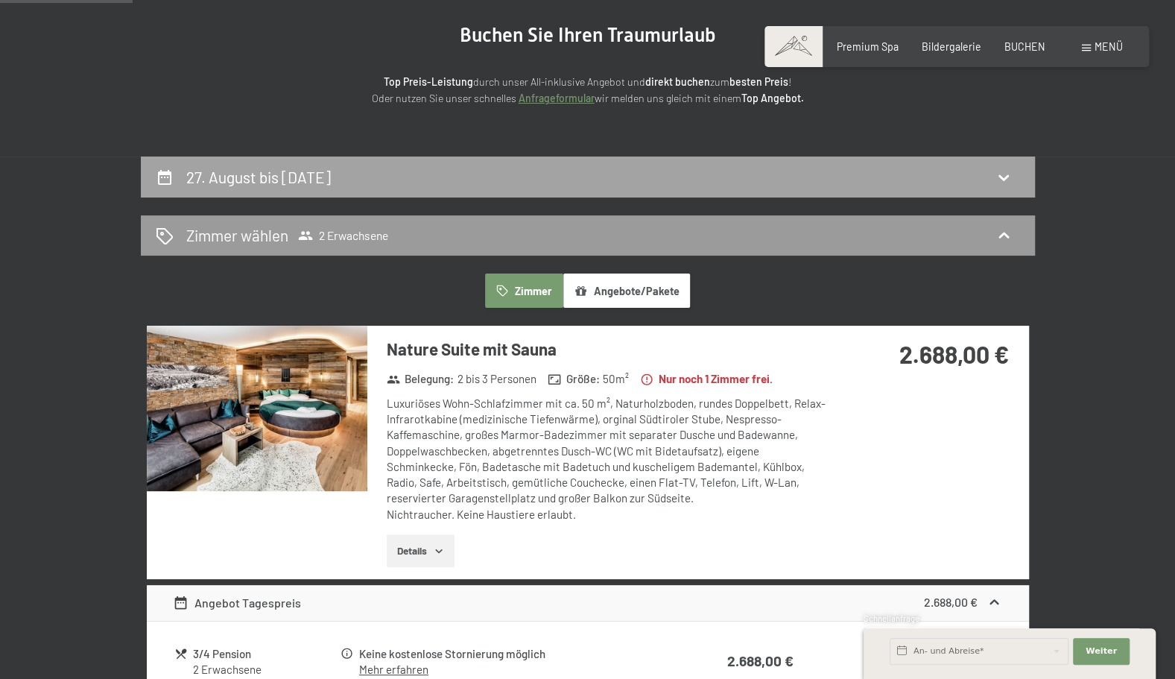
click at [522, 183] on div "27. August bis 31. August 2025" at bounding box center [588, 177] width 864 height 22
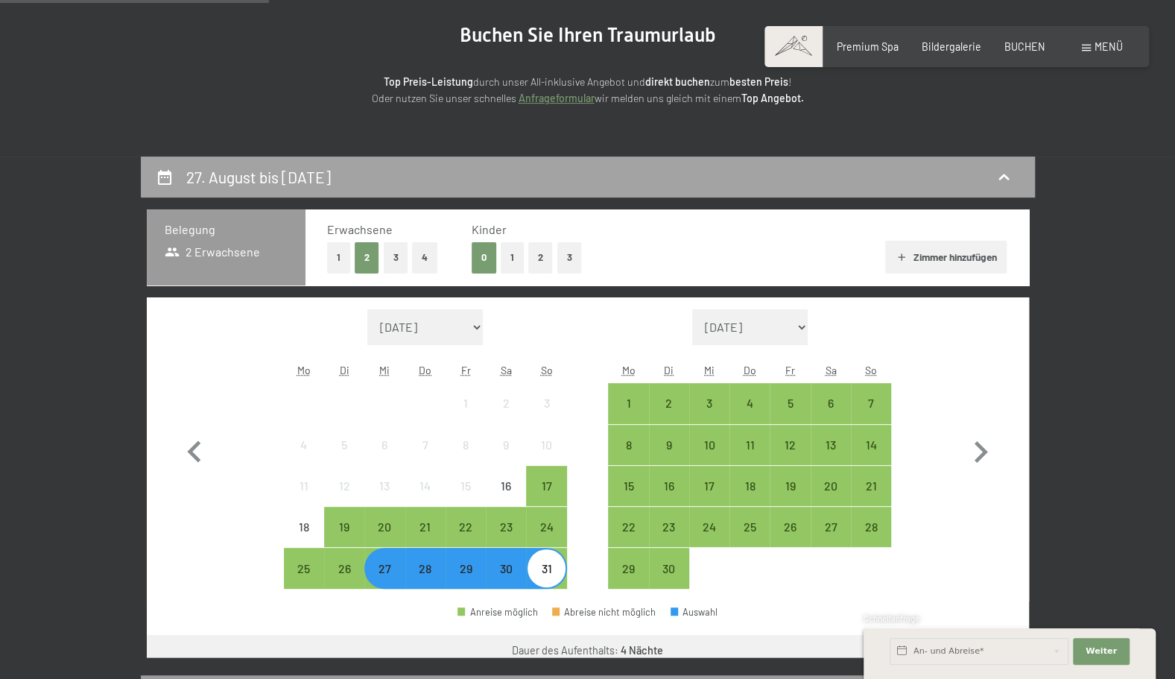
scroll to position [313, 0]
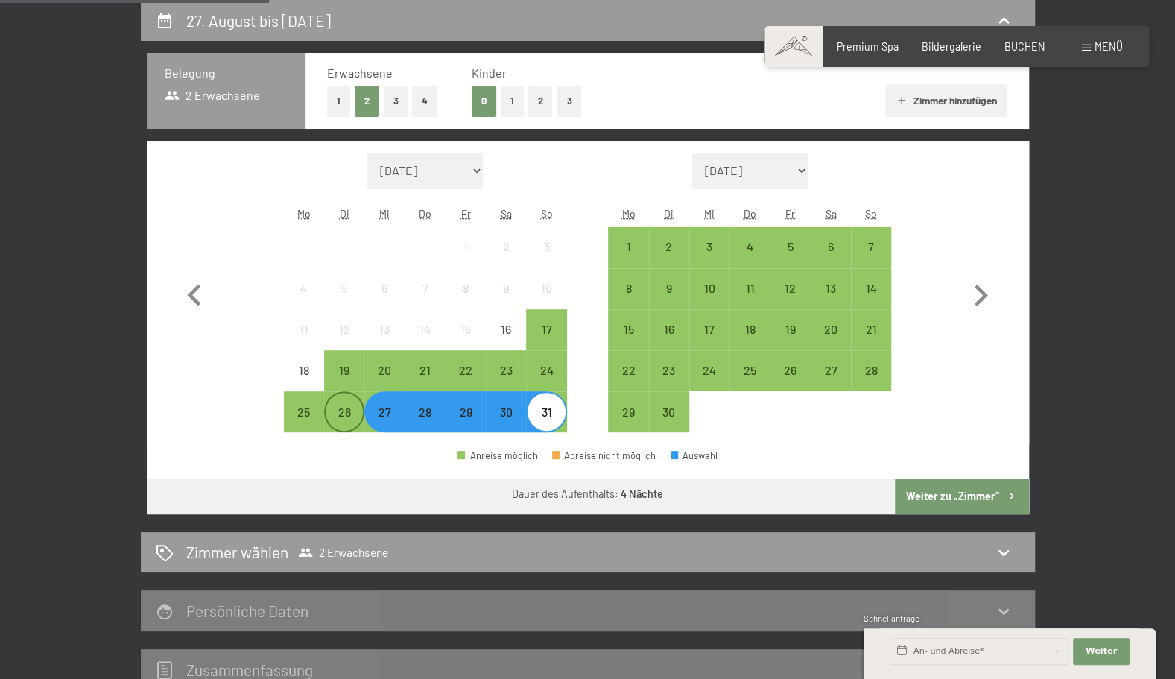
click at [350, 418] on div "26" at bounding box center [344, 424] width 37 height 37
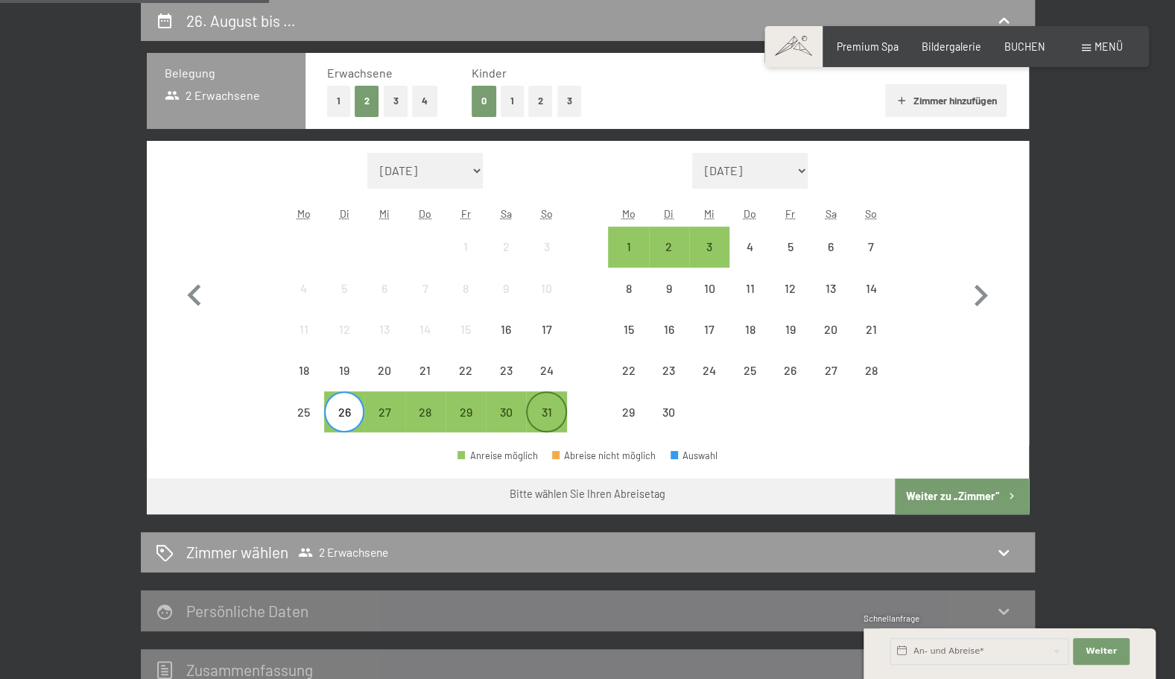
click at [561, 402] on div "31" at bounding box center [546, 411] width 37 height 37
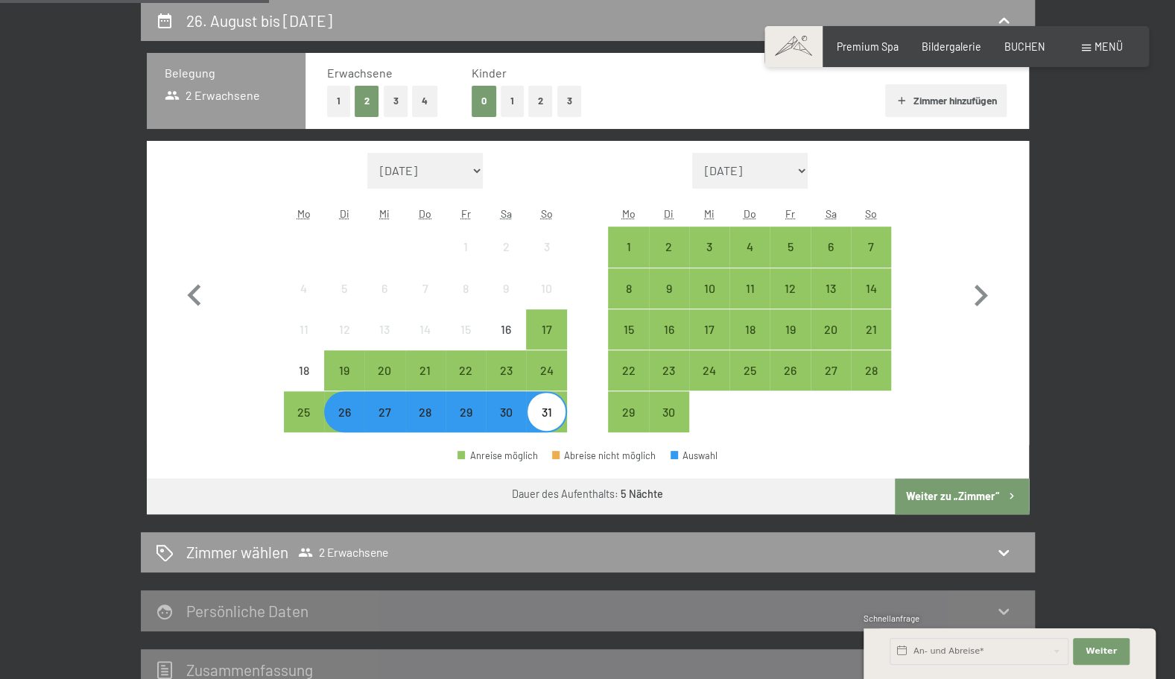
click at [940, 487] on button "Weiter zu „Zimmer“" at bounding box center [961, 496] width 133 height 36
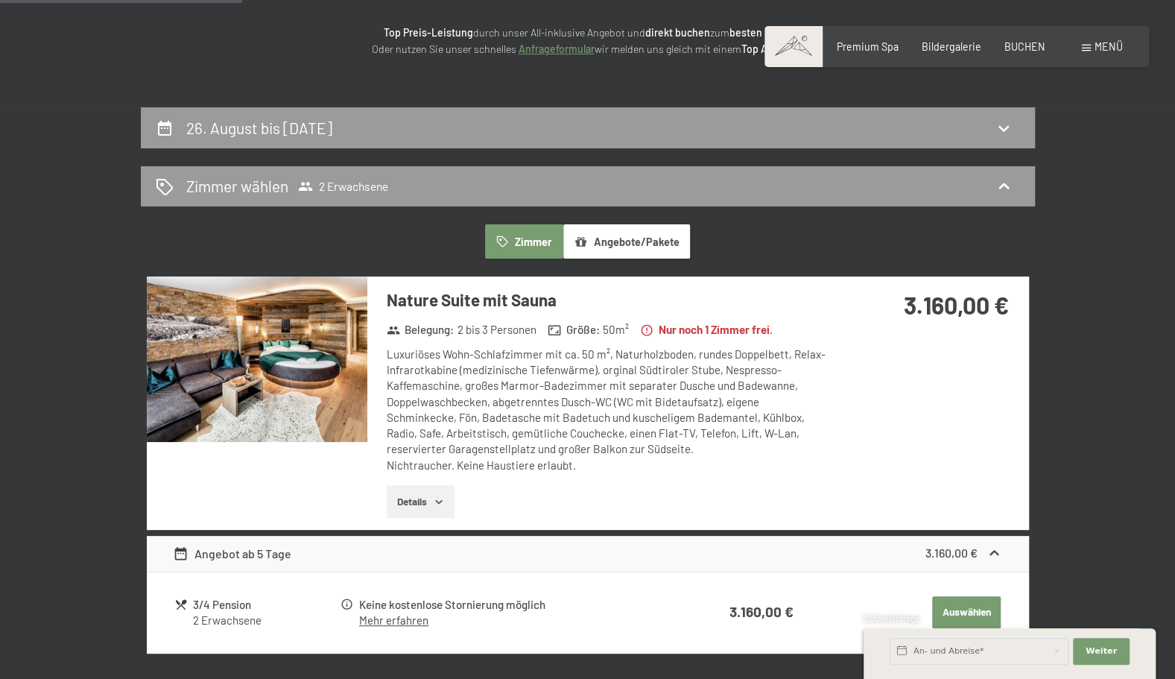
scroll to position [148, 0]
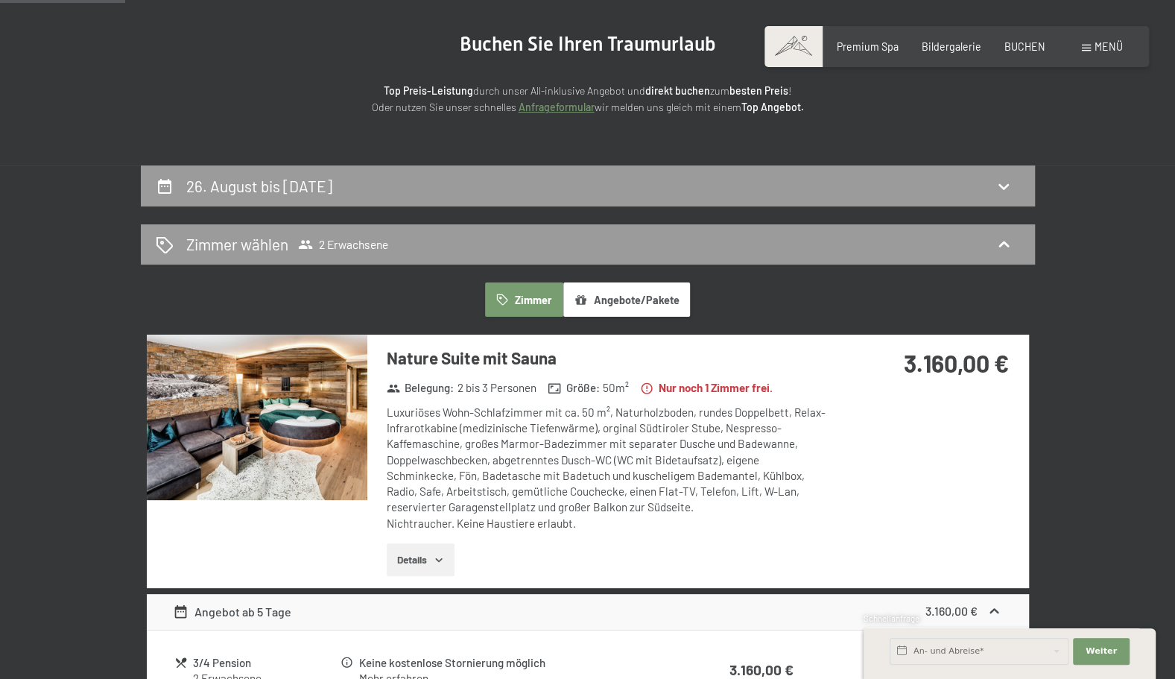
click at [273, 384] on img at bounding box center [257, 417] width 221 height 165
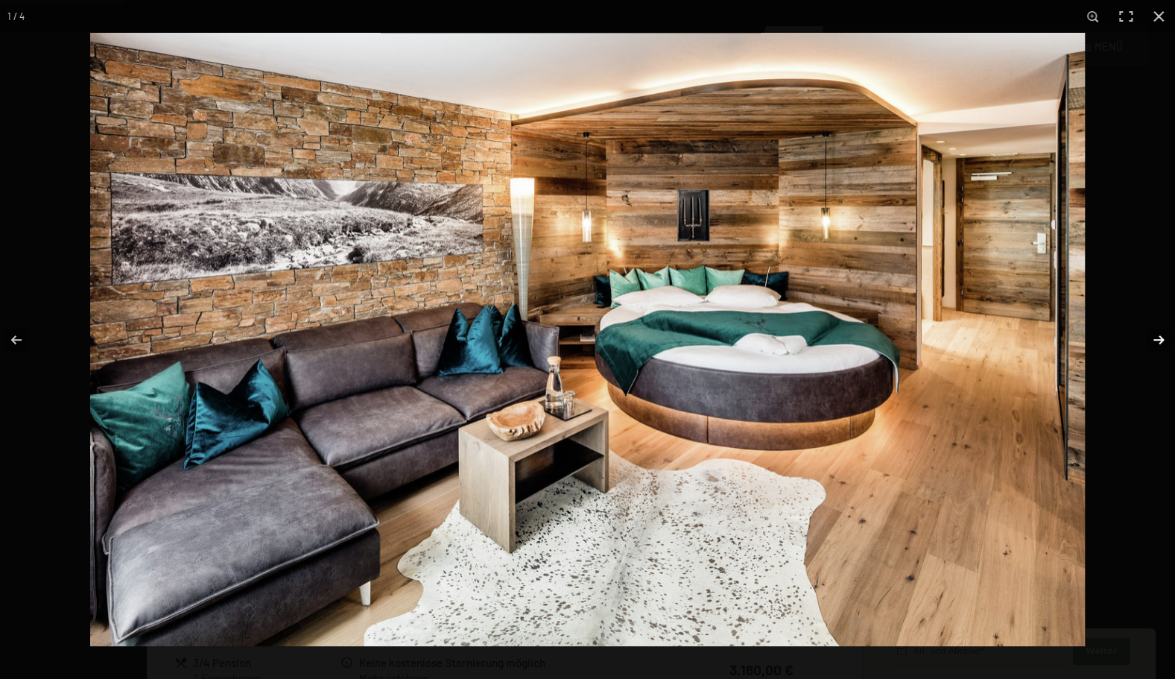
click at [1155, 343] on button "button" at bounding box center [1149, 340] width 52 height 75
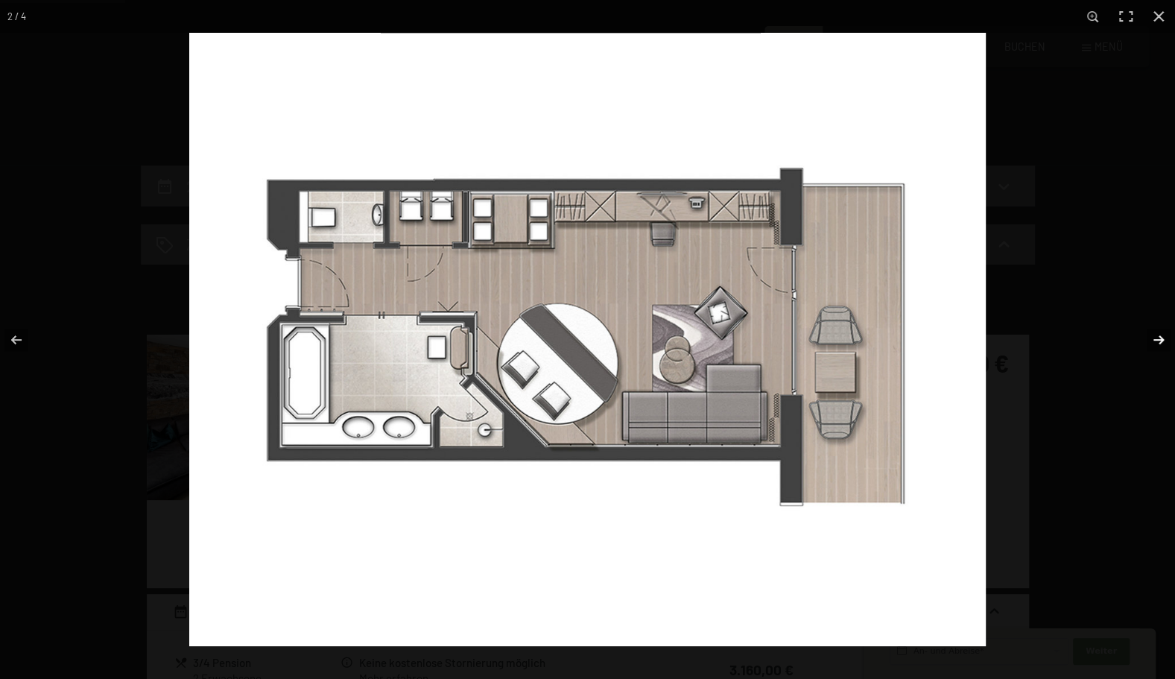
click at [1155, 343] on button "button" at bounding box center [1149, 340] width 52 height 75
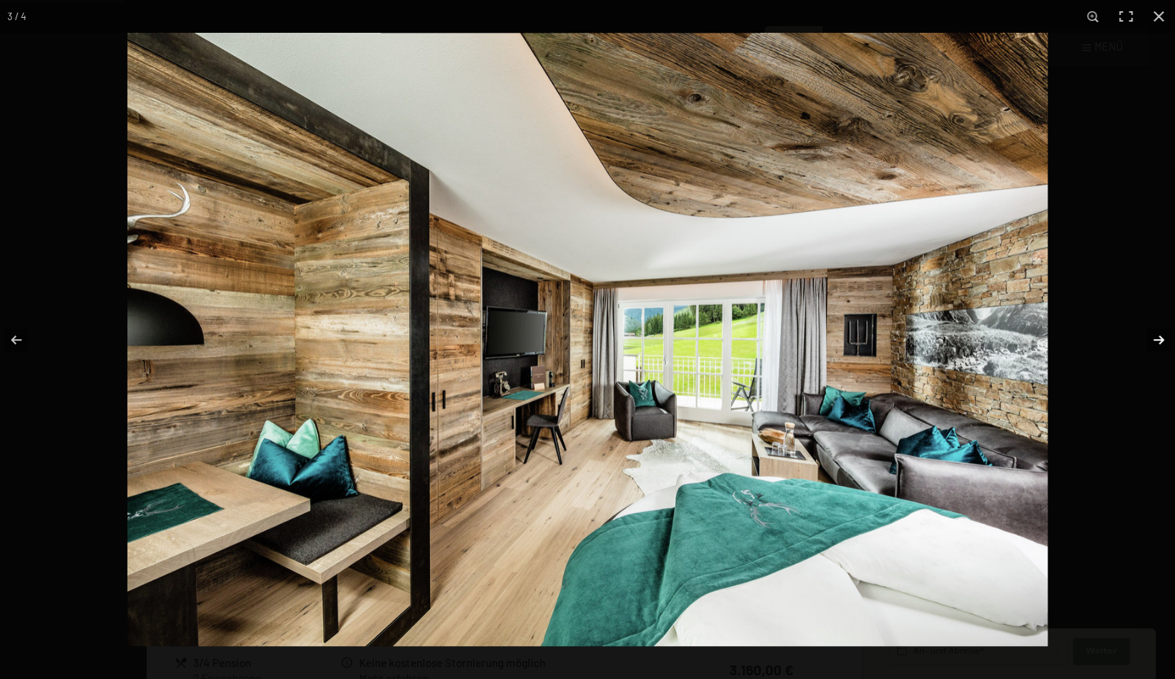
click at [1155, 343] on button "button" at bounding box center [1149, 340] width 52 height 75
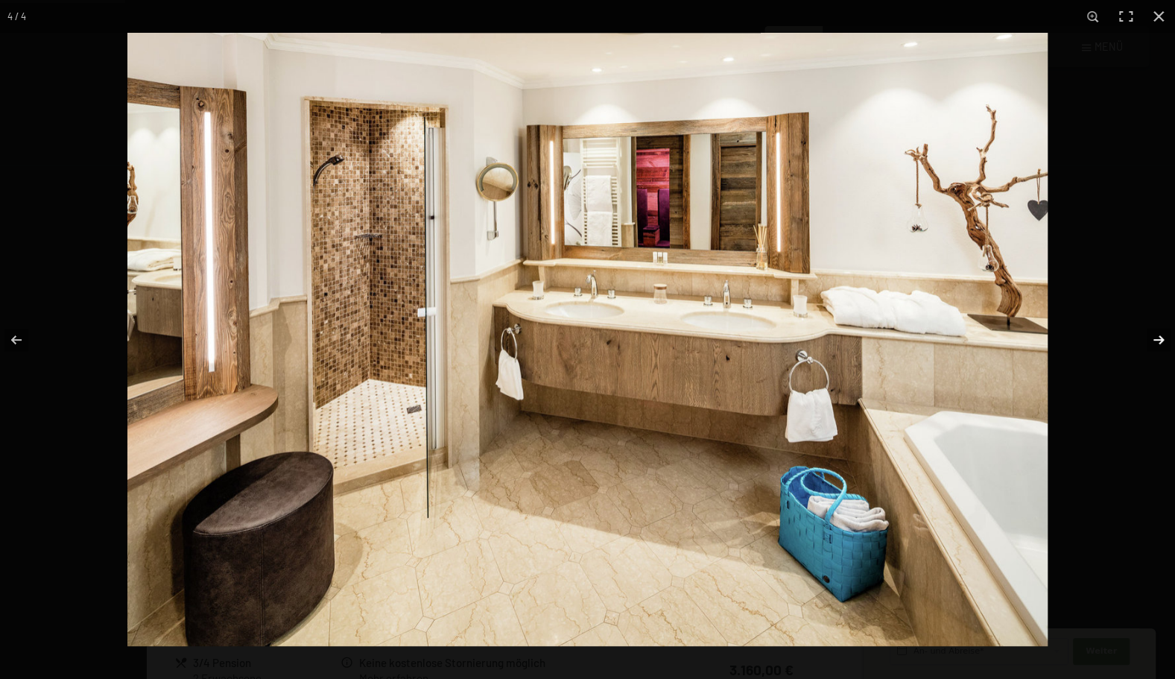
click at [1155, 343] on button "button" at bounding box center [1149, 340] width 52 height 75
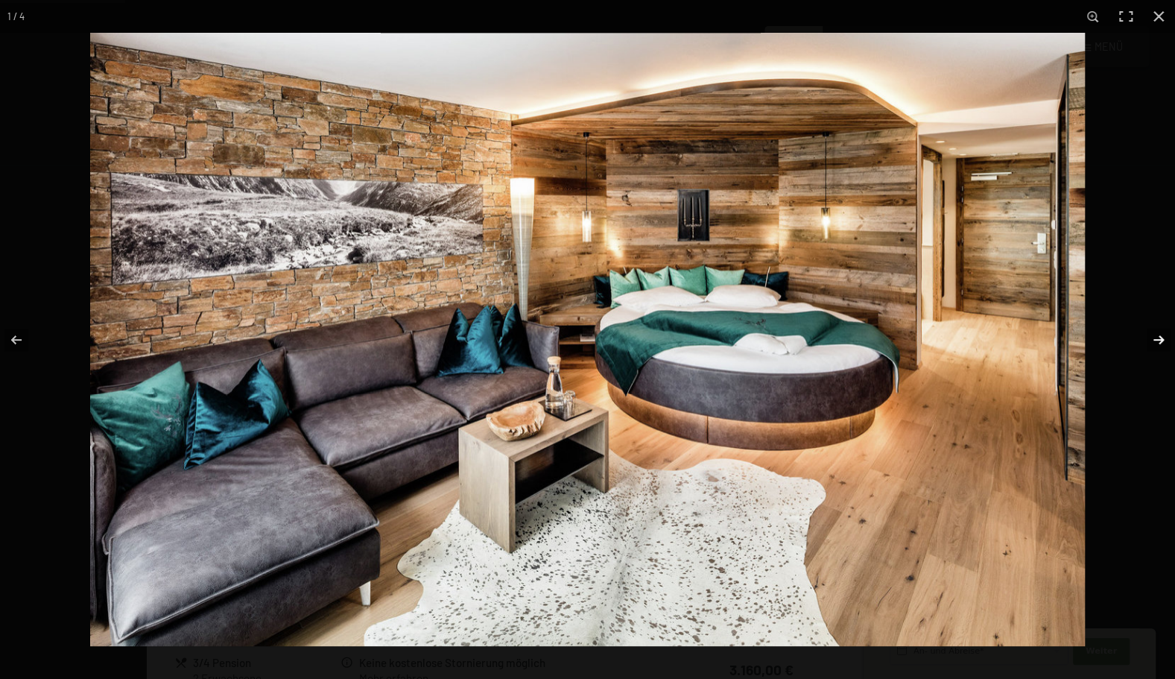
click at [1155, 343] on button "button" at bounding box center [1149, 340] width 52 height 75
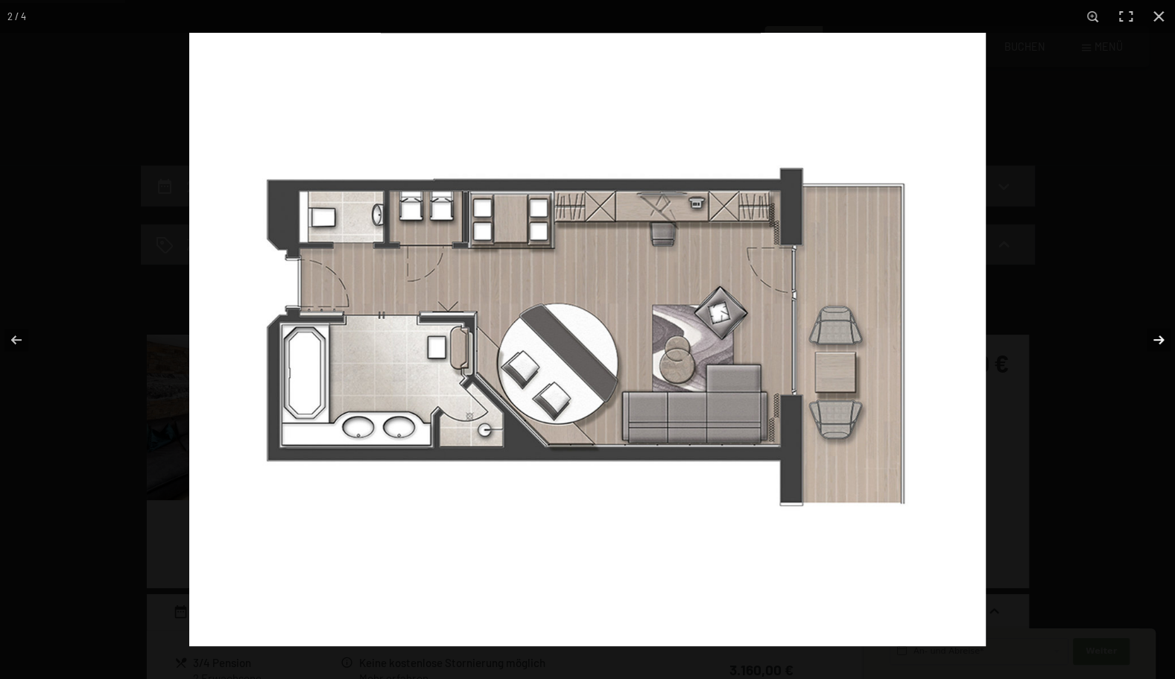
click at [1155, 343] on button "button" at bounding box center [1149, 340] width 52 height 75
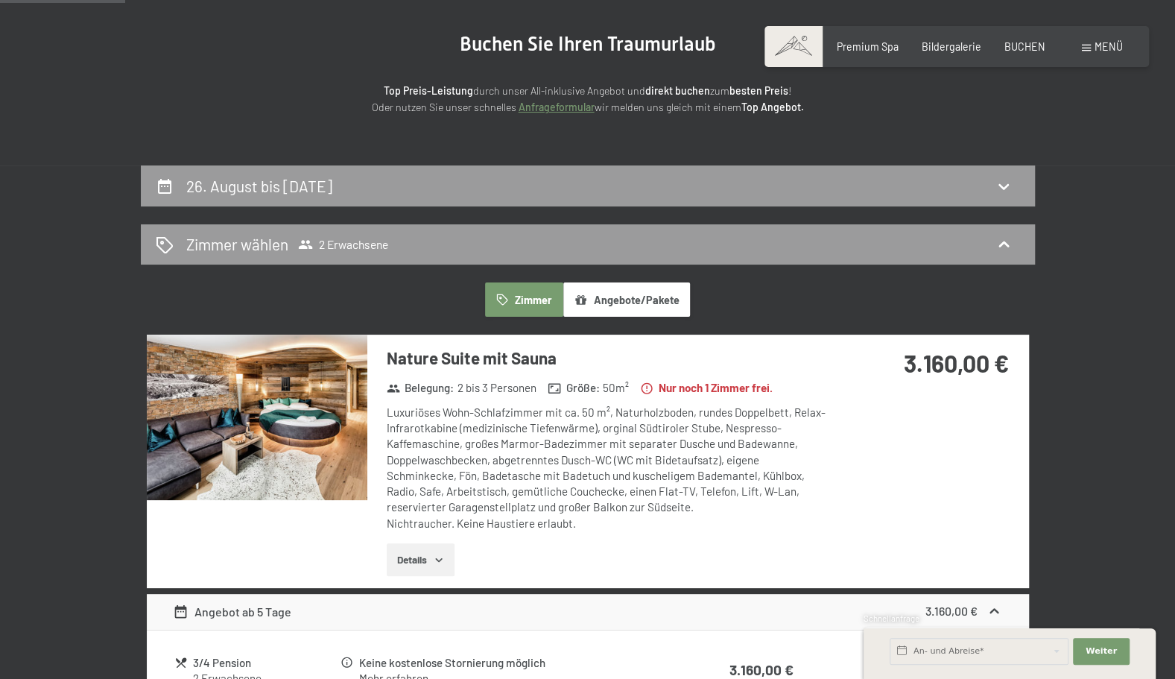
click at [0, 0] on button "button" at bounding box center [0, 0] width 0 height 0
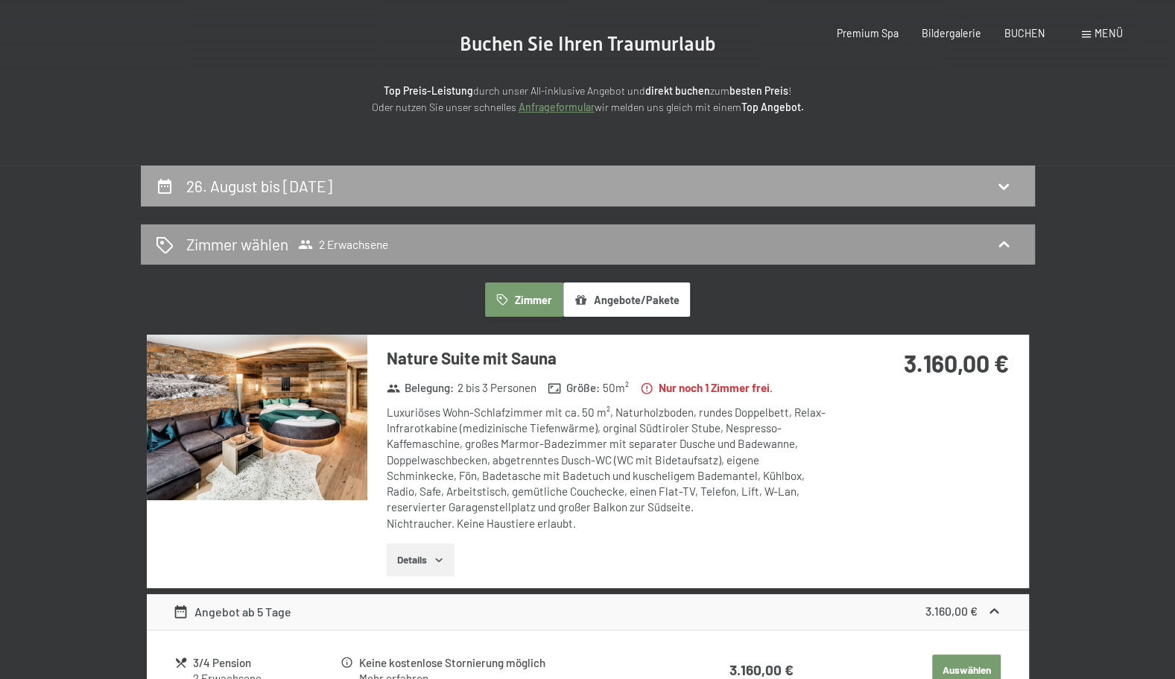
scroll to position [0, 0]
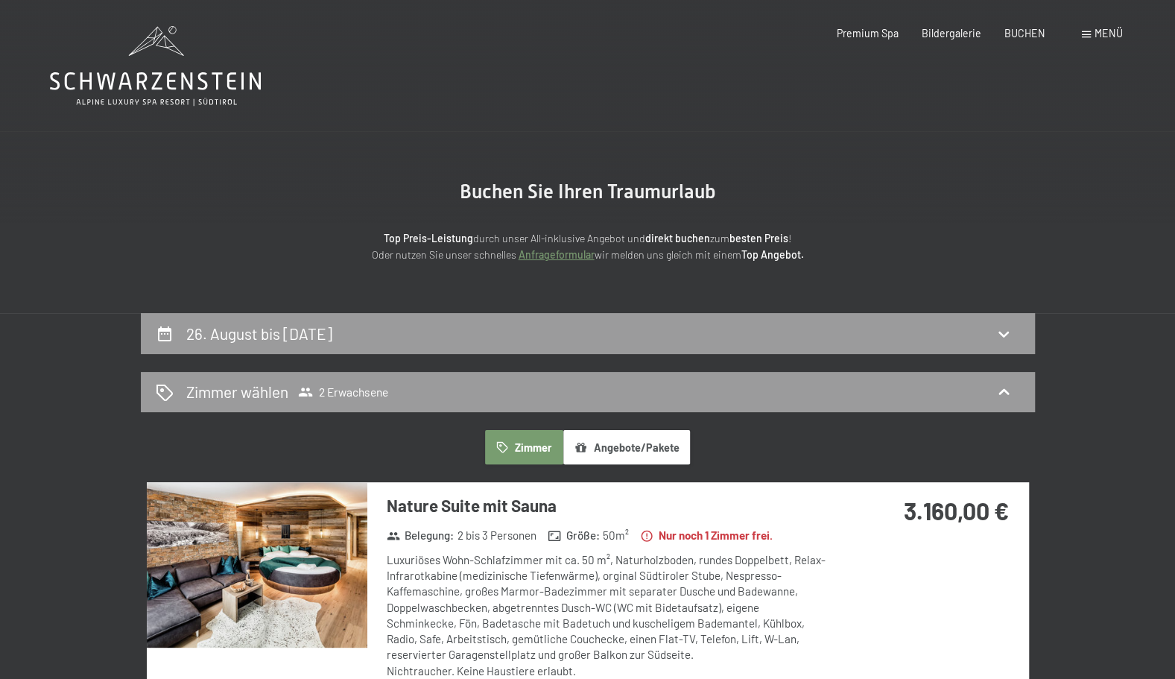
click at [139, 57] on icon at bounding box center [155, 66] width 211 height 80
